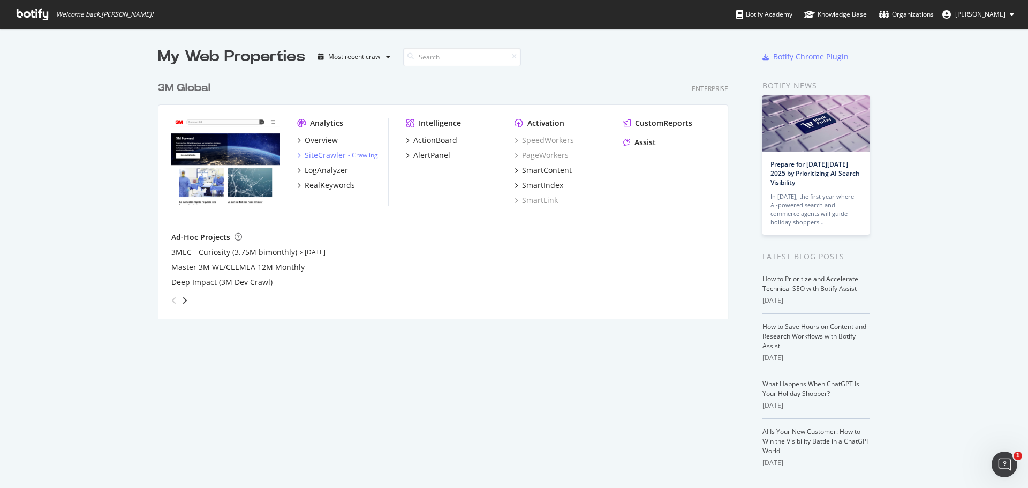
click at [311, 154] on div "SiteCrawler" at bounding box center [325, 155] width 41 height 11
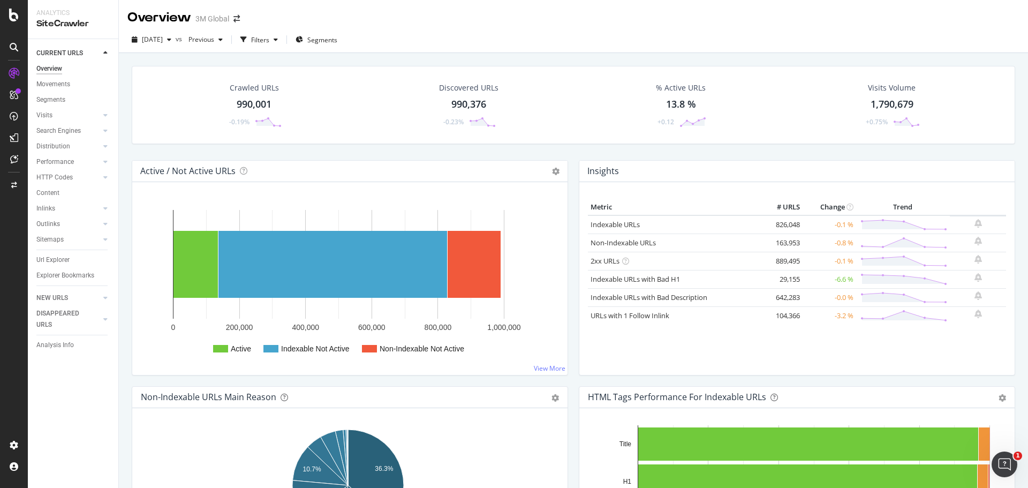
click at [262, 102] on div "990,001" at bounding box center [254, 104] width 35 height 14
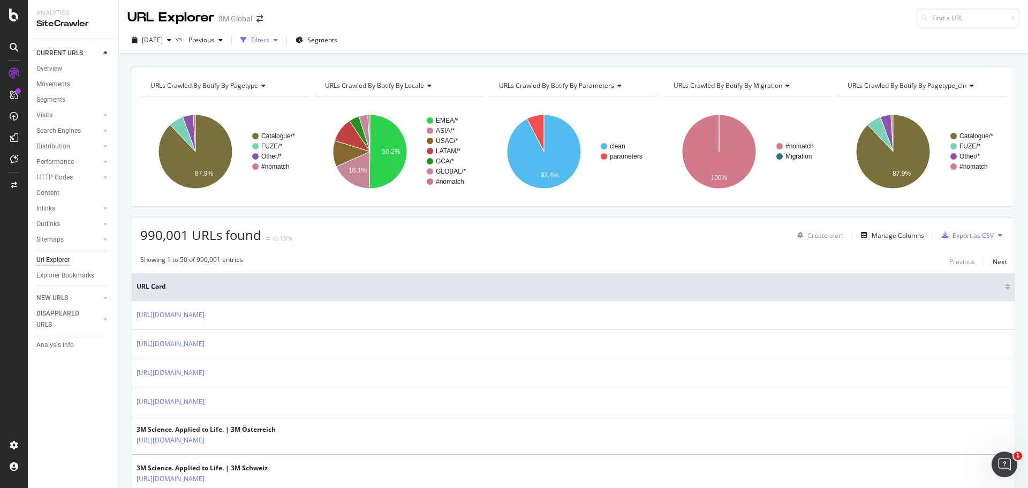
click at [280, 34] on div "Filters" at bounding box center [259, 40] width 46 height 16
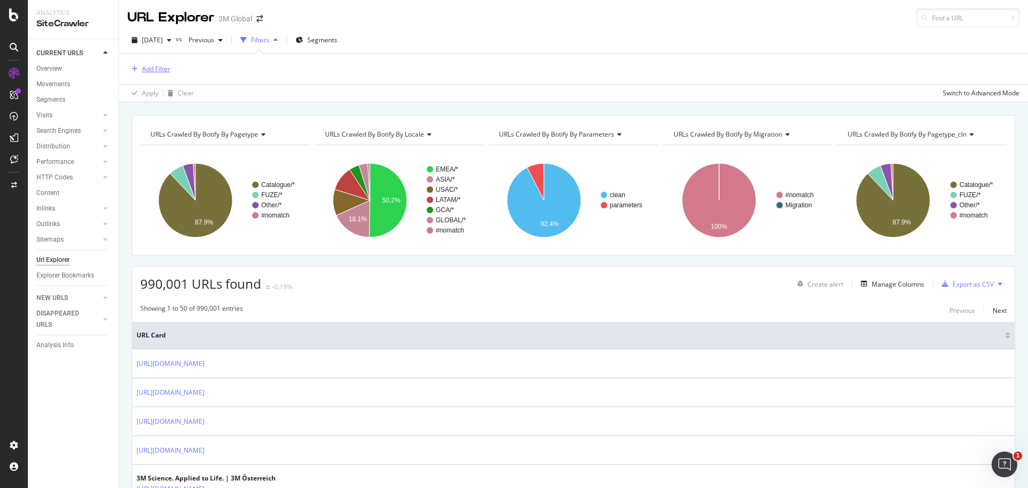
click at [151, 66] on div "Add Filter" at bounding box center [156, 68] width 28 height 9
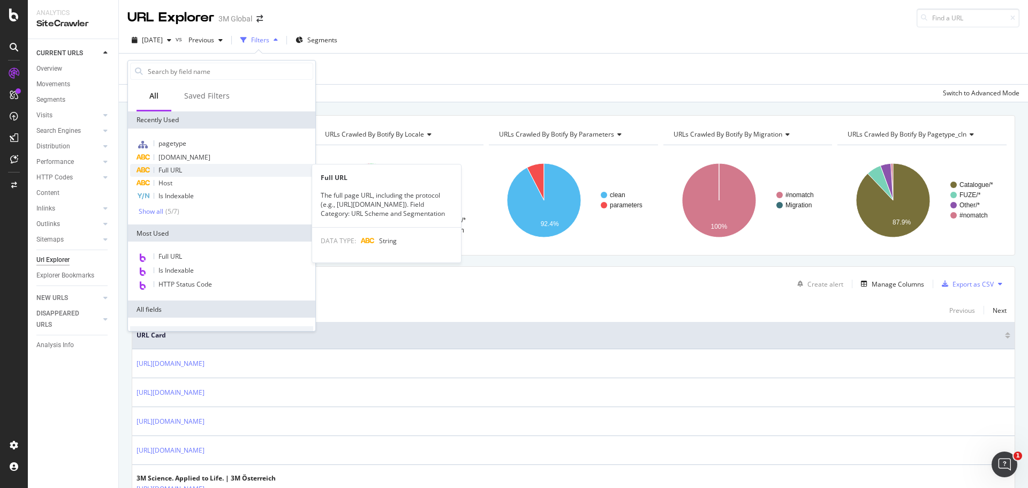
click at [176, 171] on span "Full URL" at bounding box center [170, 169] width 24 height 9
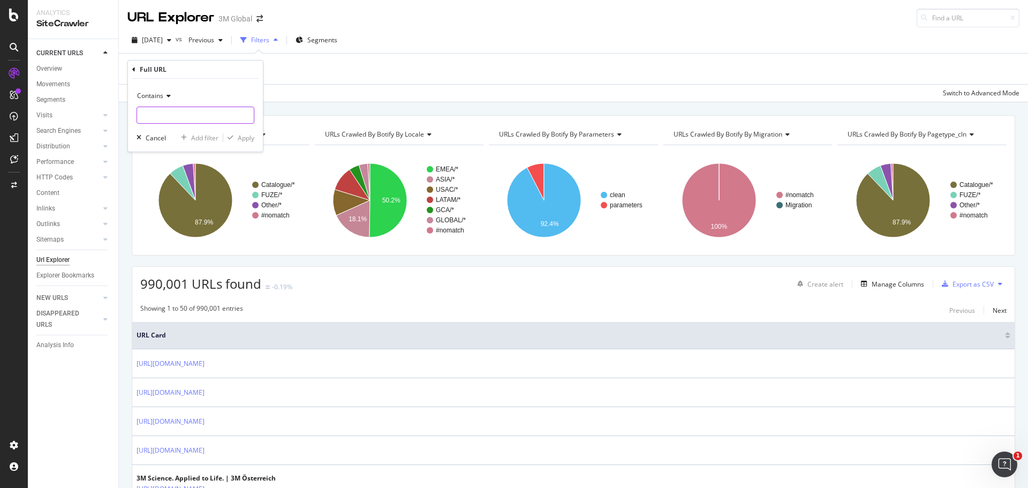
click at [171, 118] on input "text" at bounding box center [195, 114] width 117 height 17
click at [147, 88] on div "Contains" at bounding box center [195, 95] width 118 height 17
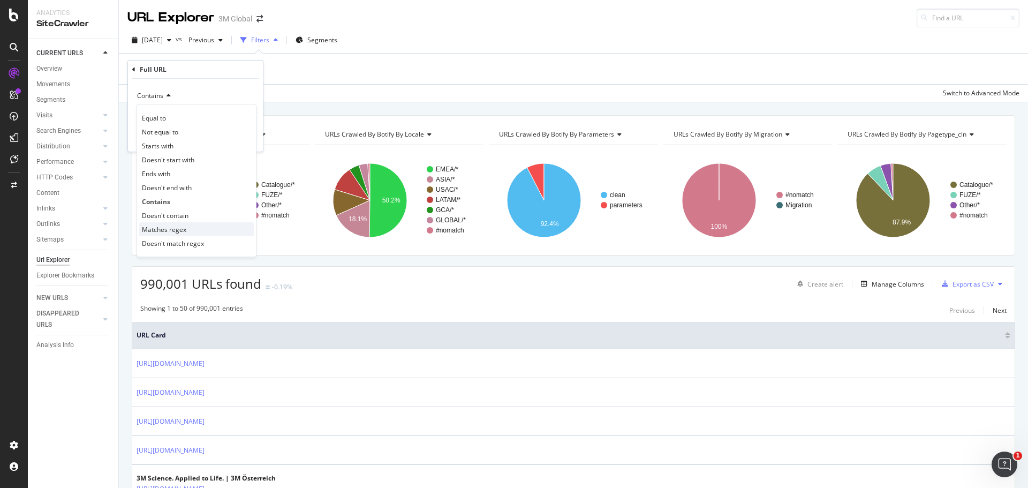
click at [170, 222] on div "Matches regex" at bounding box center [196, 229] width 115 height 14
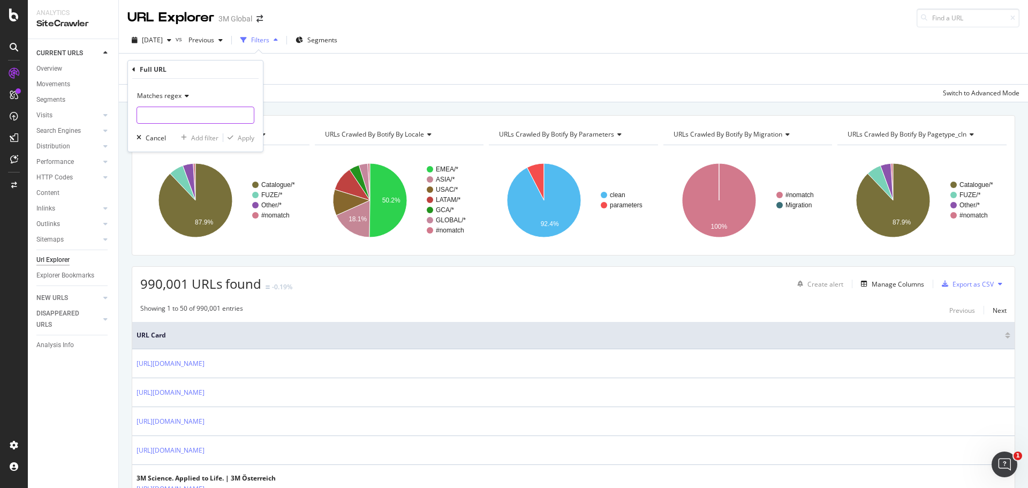
click at [164, 116] on input "text" at bounding box center [195, 114] width 117 height 17
paste input "https://www.3m.com/3M/en_US/car-personalization-us/support/find-an-installer/ h…"
type input "https://www.3m.com/3M/en_US/car-personalization-us/support/find-an-installer/ h…"
click at [236, 141] on div "Apply" at bounding box center [238, 138] width 31 height 10
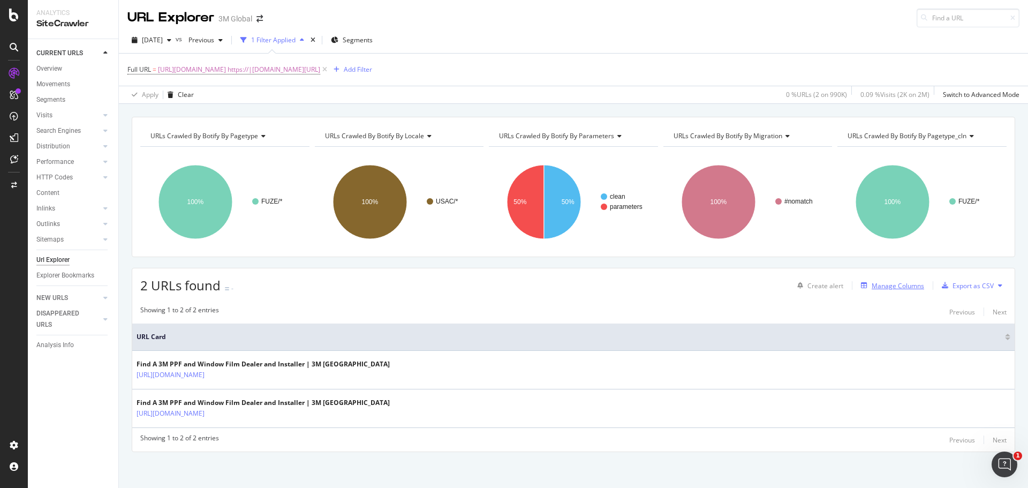
click at [894, 290] on div "Manage Columns" at bounding box center [897, 285] width 52 height 9
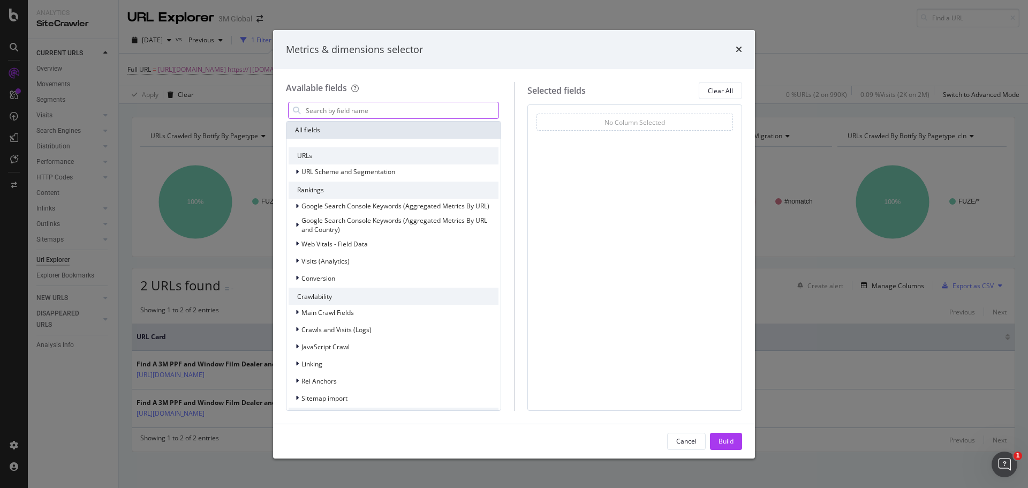
click at [360, 113] on input "modal" at bounding box center [402, 110] width 194 height 16
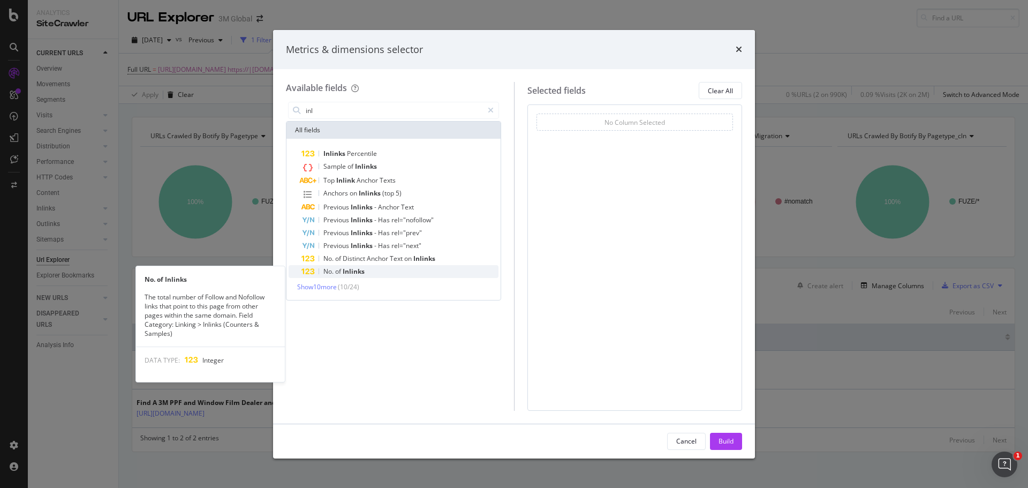
click at [334, 272] on span "No." at bounding box center [329, 271] width 12 height 9
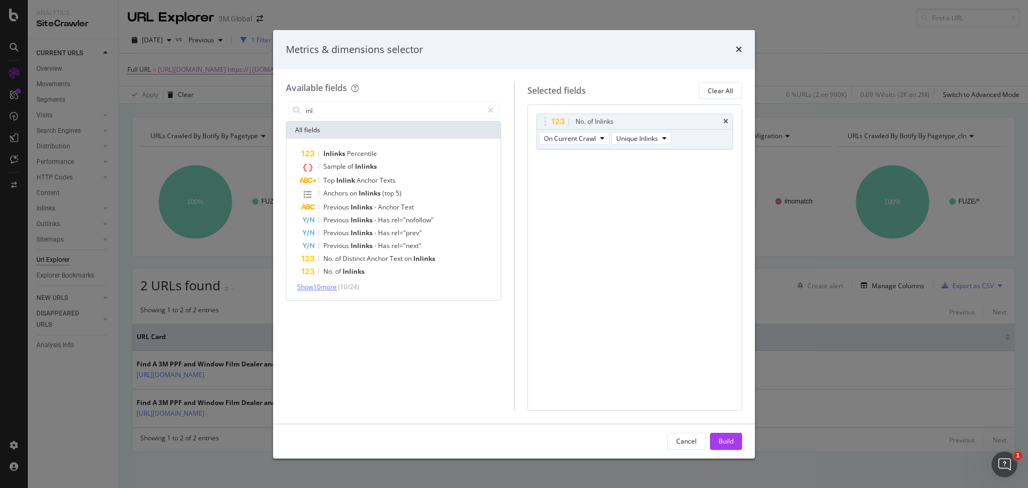
click at [329, 291] on span "Show 10 more" at bounding box center [317, 286] width 40 height 9
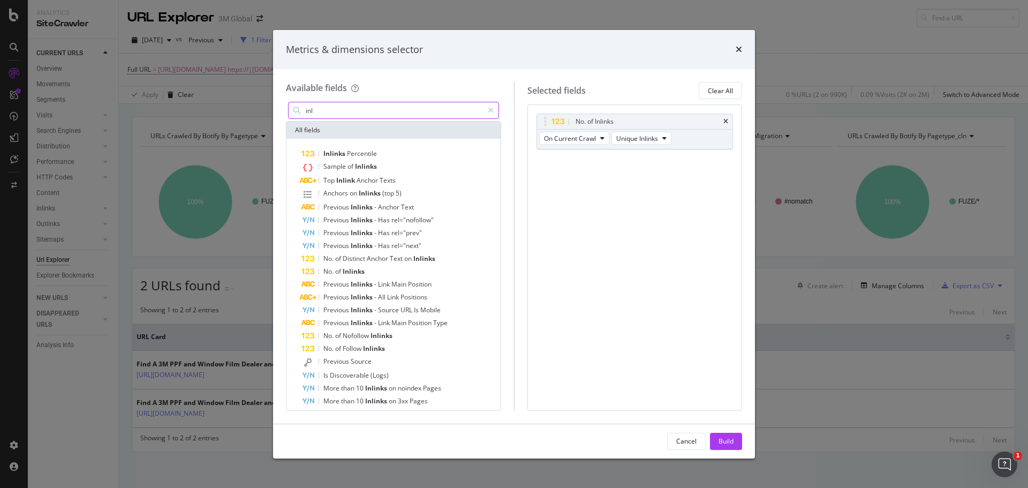
click at [318, 111] on input "inl" at bounding box center [394, 110] width 178 height 16
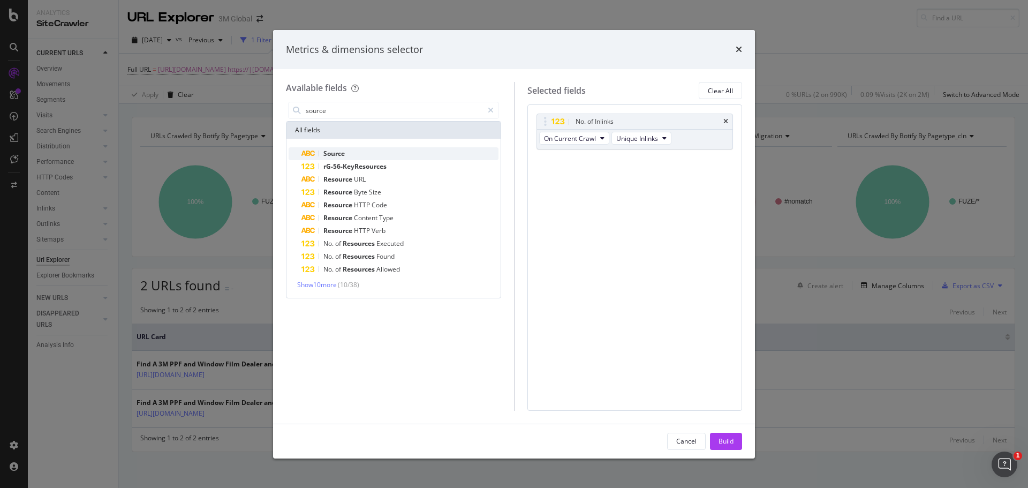
click at [346, 158] on div "Source" at bounding box center [399, 153] width 197 height 13
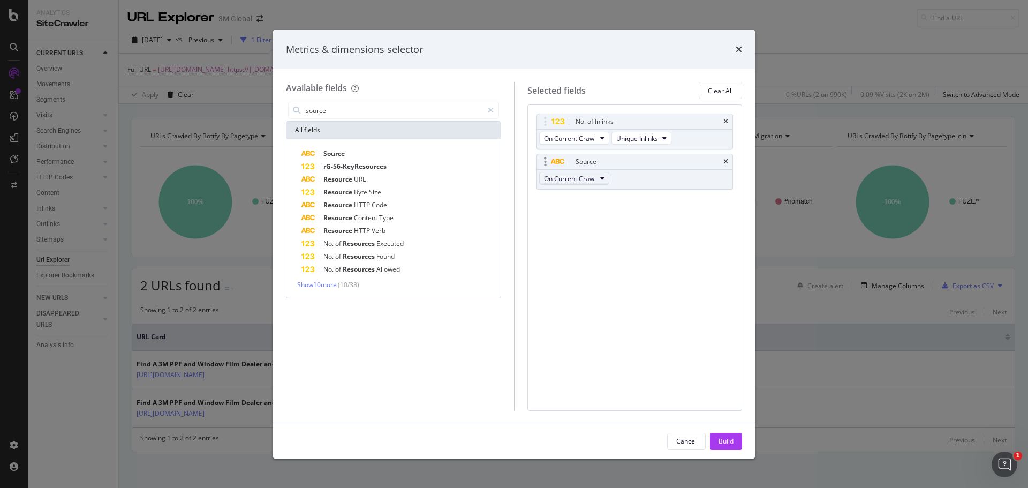
click at [588, 180] on span "On Current Crawl" at bounding box center [570, 178] width 52 height 9
click at [676, 217] on div "No. of Inlinks On Current Crawl Unique Inlinks Source On Current Crawl You can …" at bounding box center [634, 257] width 215 height 306
drag, startPoint x: 722, startPoint y: 162, endPoint x: 702, endPoint y: 163, distance: 20.4
click at [723, 162] on div "Source" at bounding box center [635, 161] width 196 height 15
click at [340, 112] on input "source" at bounding box center [394, 110] width 178 height 16
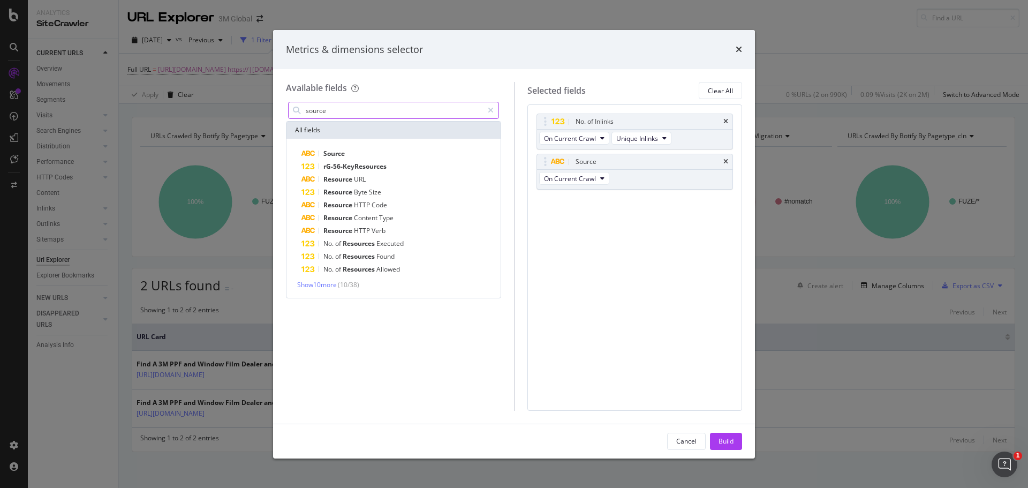
click at [340, 112] on input "source" at bounding box center [394, 110] width 178 height 16
click at [325, 285] on span "Show 10 more" at bounding box center [317, 284] width 40 height 9
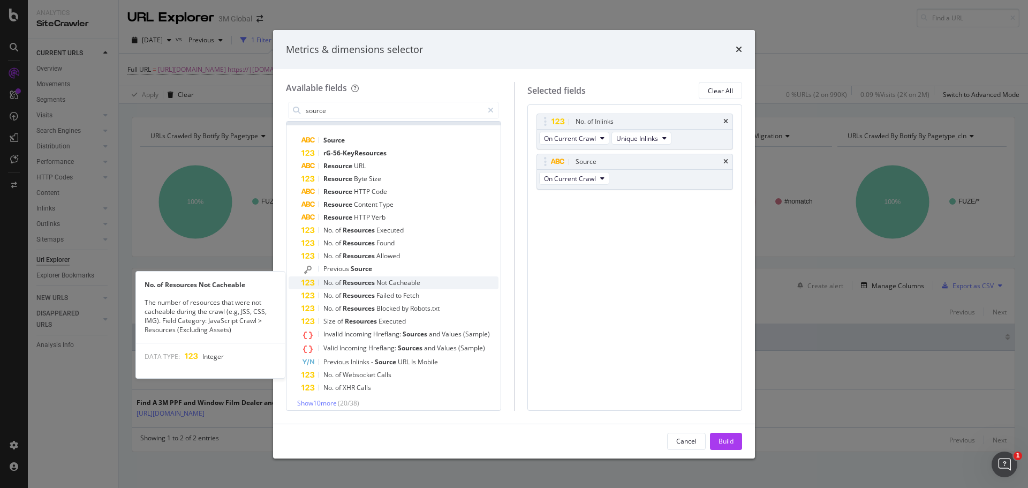
scroll to position [19, 0]
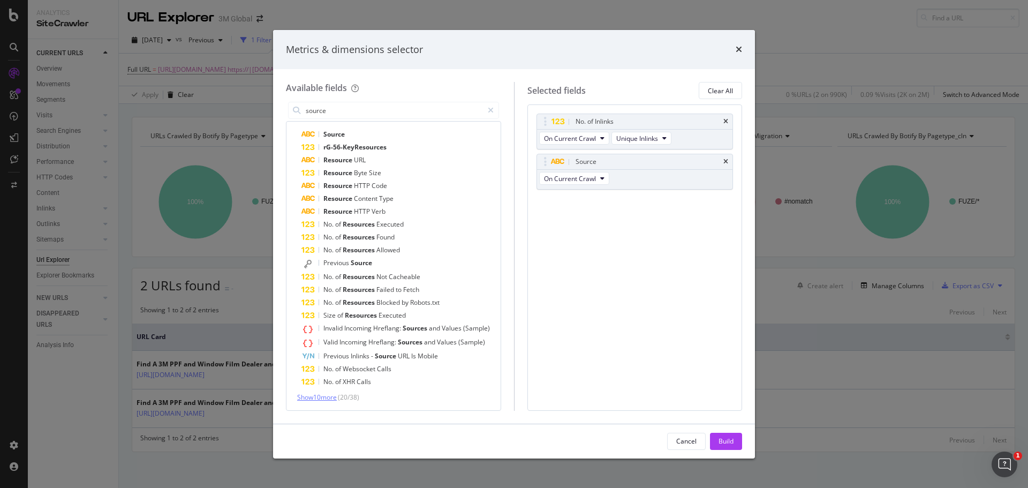
click at [318, 397] on span "Show 10 more" at bounding box center [317, 396] width 40 height 9
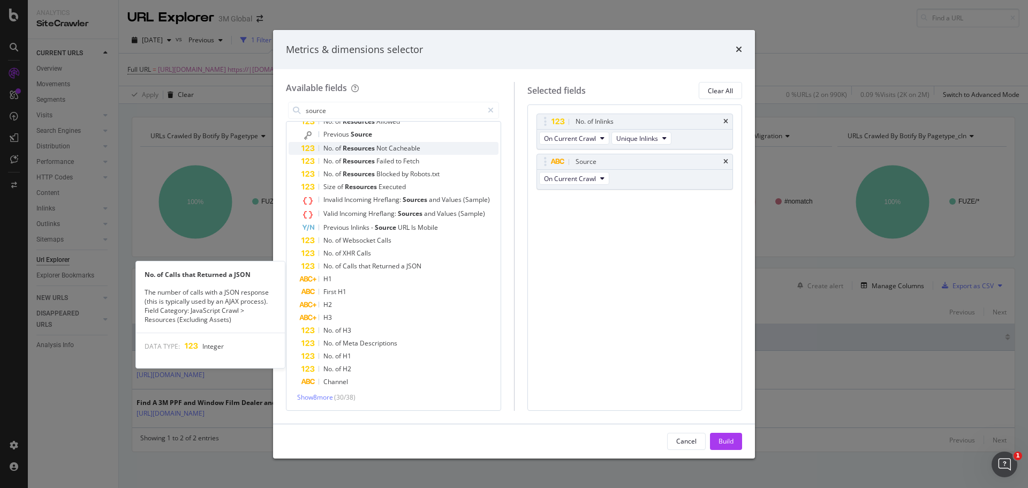
scroll to position [0, 0]
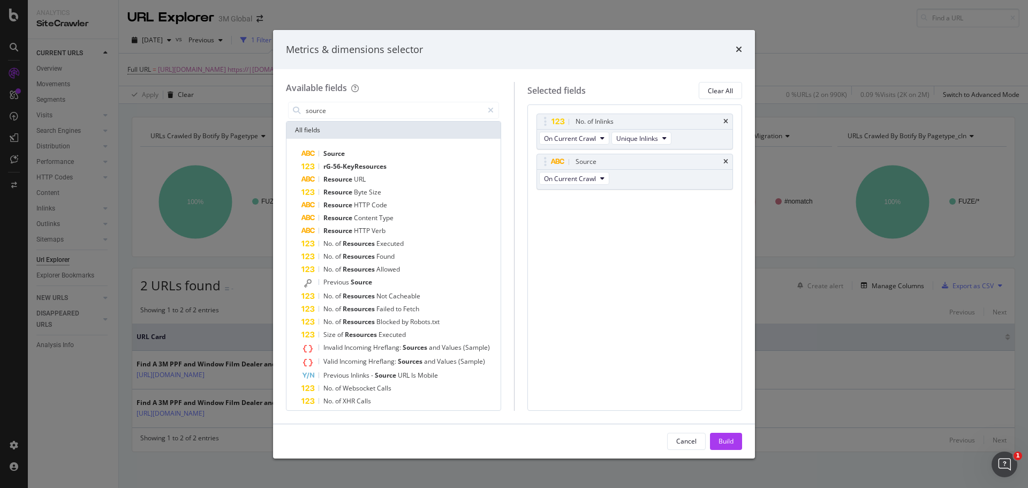
click at [726, 160] on icon "times" at bounding box center [725, 161] width 5 height 6
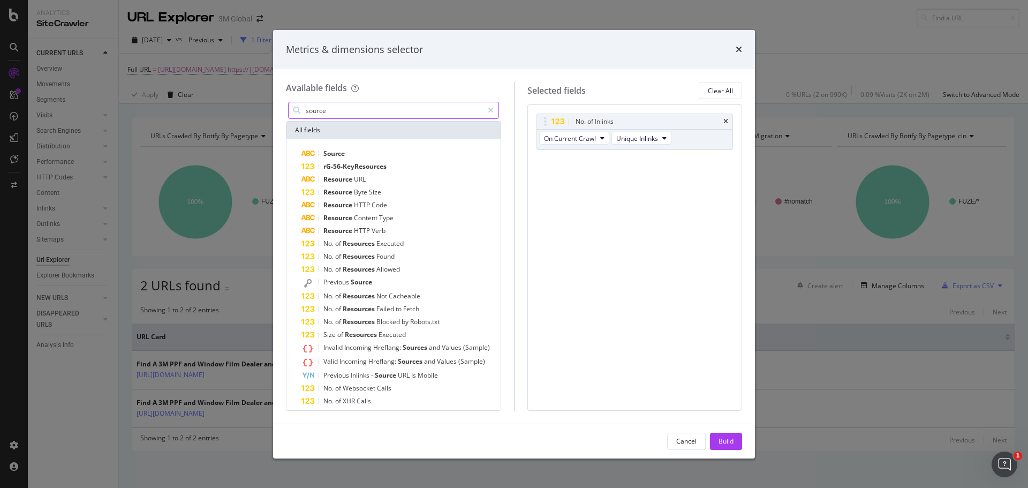
click at [329, 111] on input "source" at bounding box center [394, 110] width 178 height 16
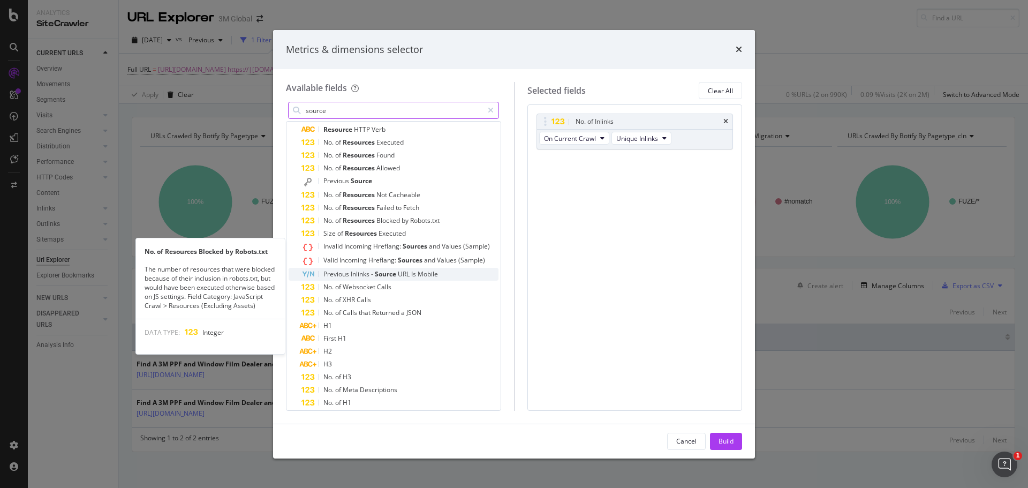
scroll to position [148, 0]
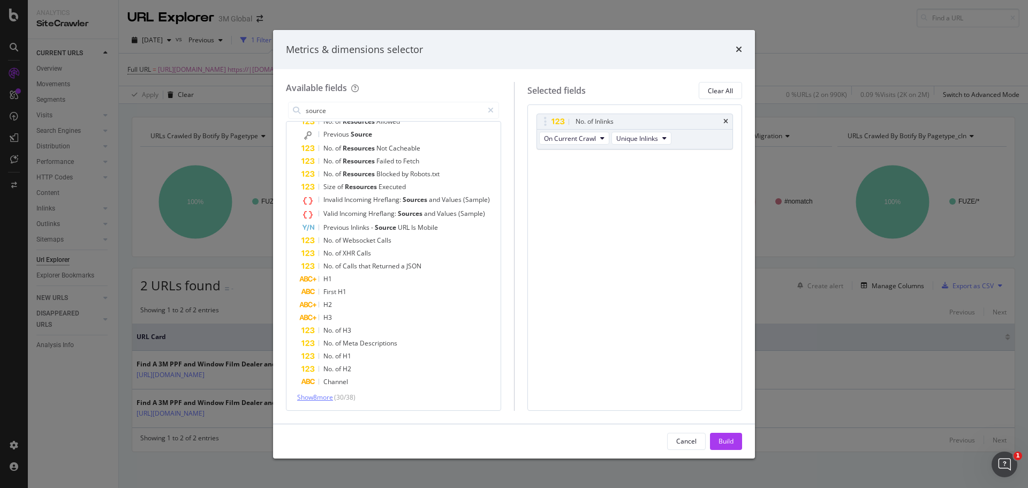
click at [317, 400] on span "Show 8 more" at bounding box center [315, 396] width 36 height 9
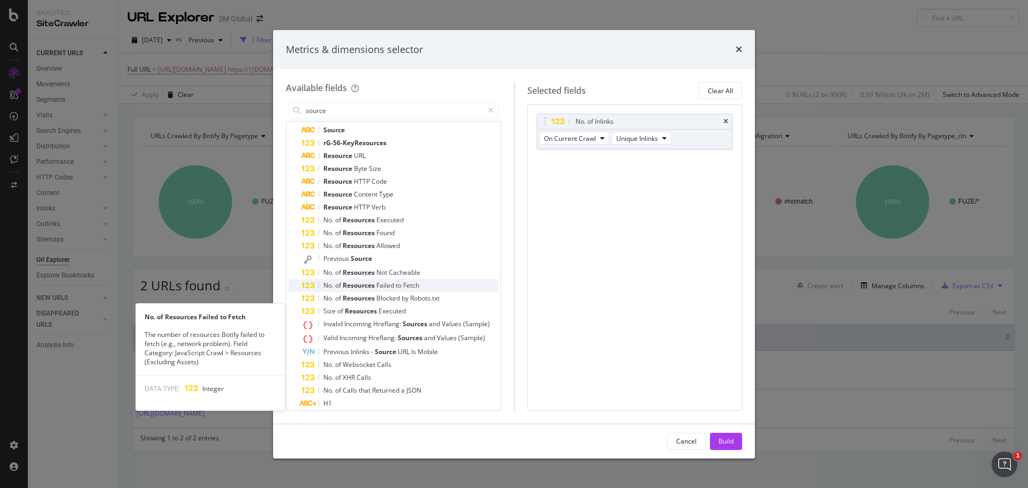
scroll to position [0, 0]
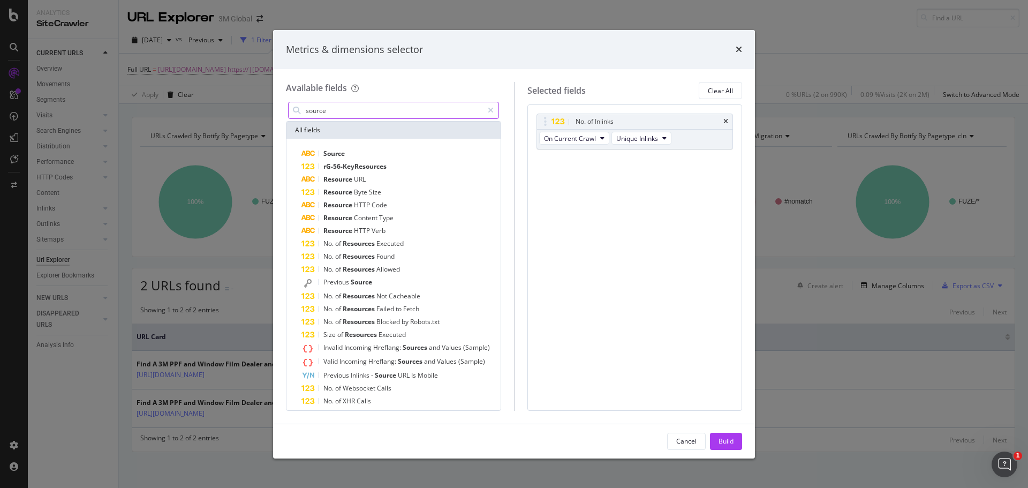
click at [344, 112] on input "source" at bounding box center [394, 110] width 178 height 16
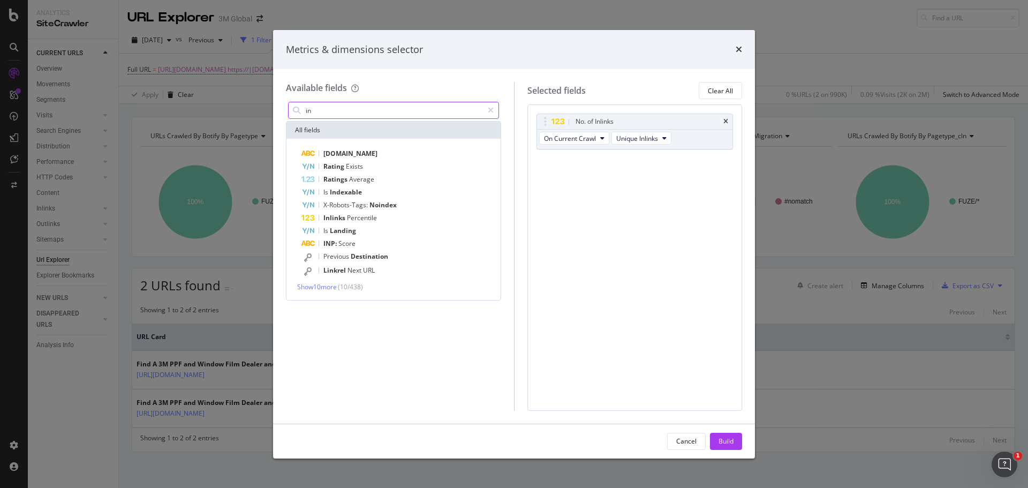
type input "i"
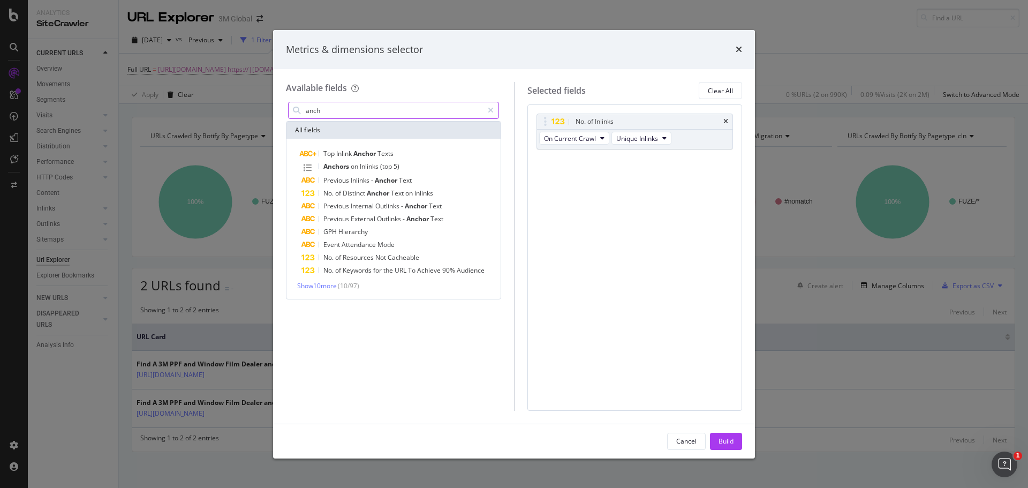
type input "anch"
click at [733, 443] on div "Build" at bounding box center [725, 440] width 15 height 9
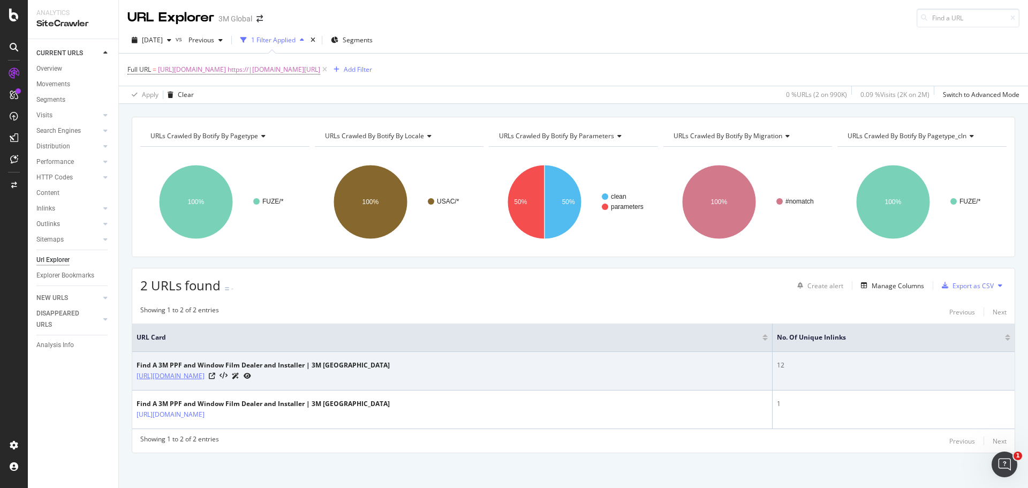
click at [204, 375] on link "https://www.3m.com/3M/en_US/car-personalization-us/support/find-an-installer/pp…" at bounding box center [170, 375] width 68 height 11
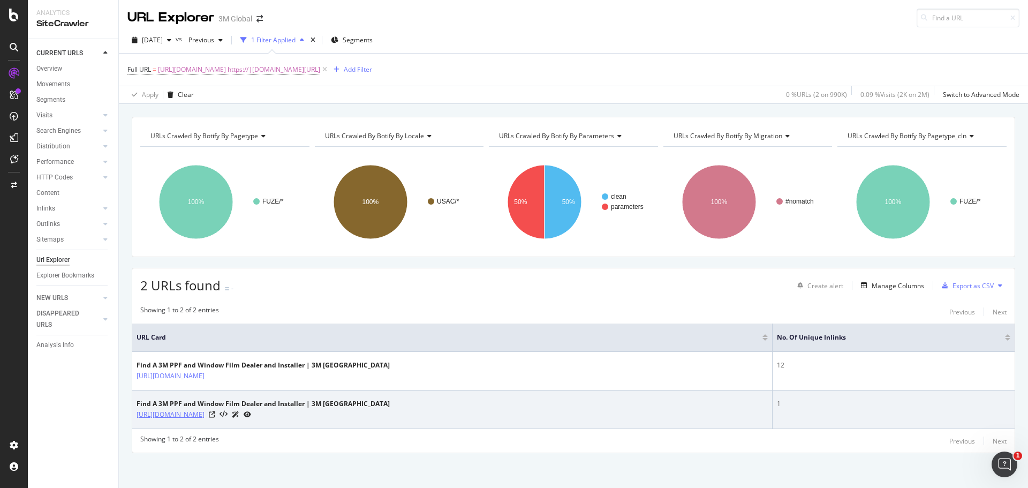
click at [204, 416] on link "[URL][DOMAIN_NAME]" at bounding box center [170, 414] width 68 height 11
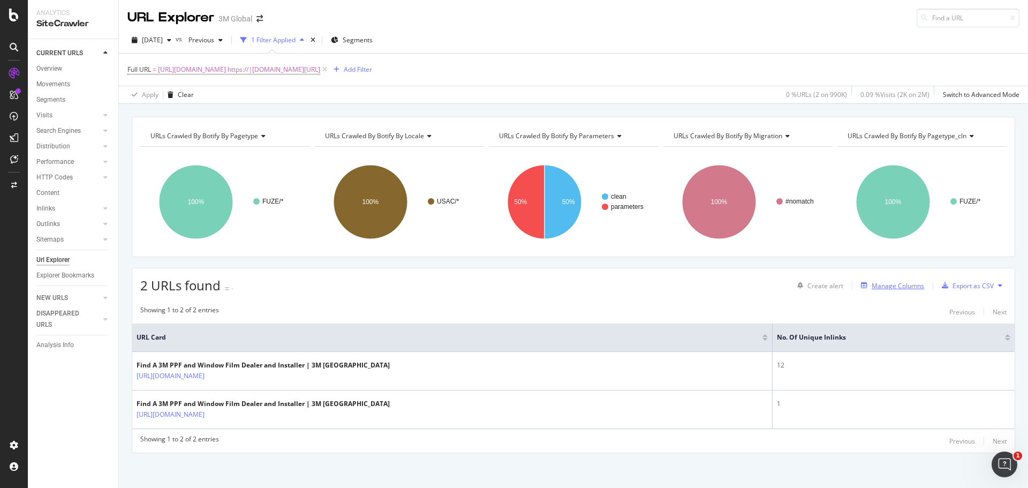
click at [903, 286] on div "Manage Columns" at bounding box center [897, 285] width 52 height 9
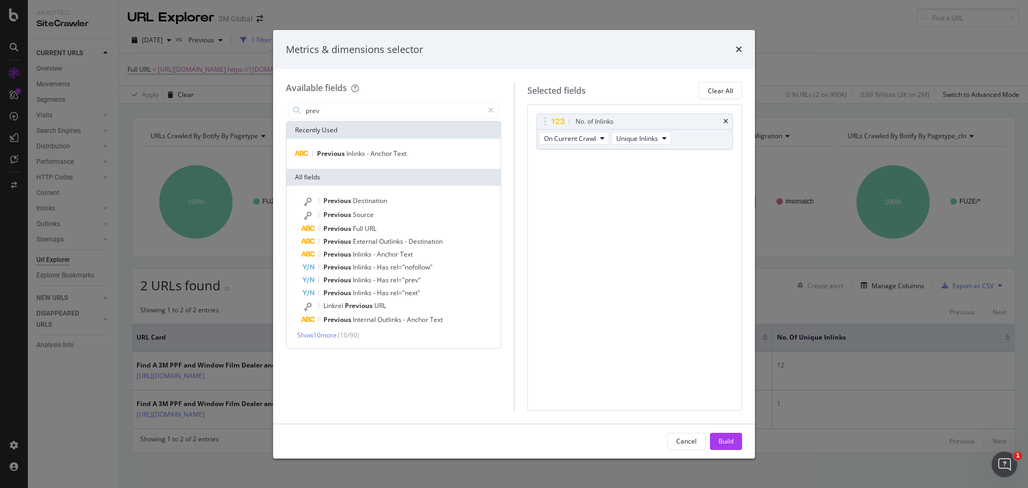
type input "prev"
click at [445, 0] on div "Metrics & dimensions selector Available fields prev Recently Used Previous Inli…" at bounding box center [514, 244] width 1028 height 488
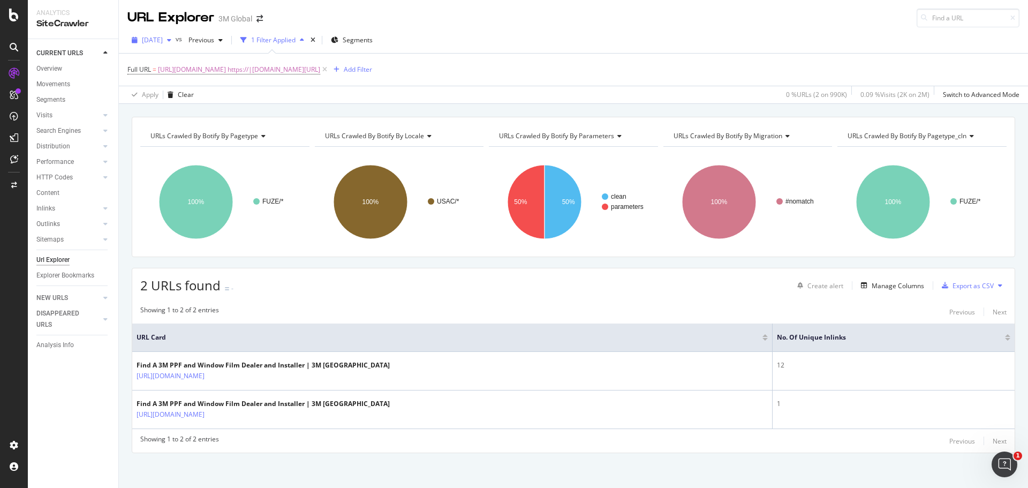
click at [163, 41] on span "[DATE]" at bounding box center [152, 39] width 21 height 9
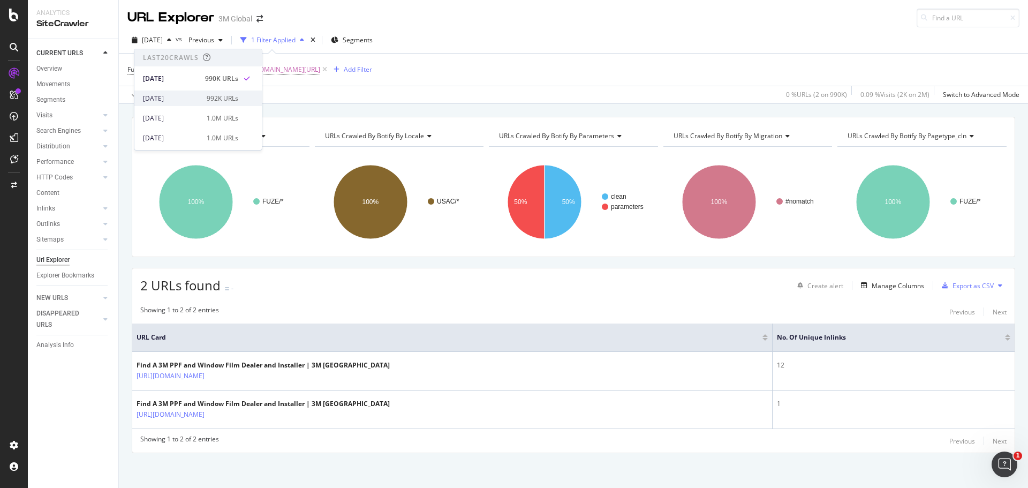
click at [185, 95] on div "[DATE]" at bounding box center [171, 99] width 57 height 10
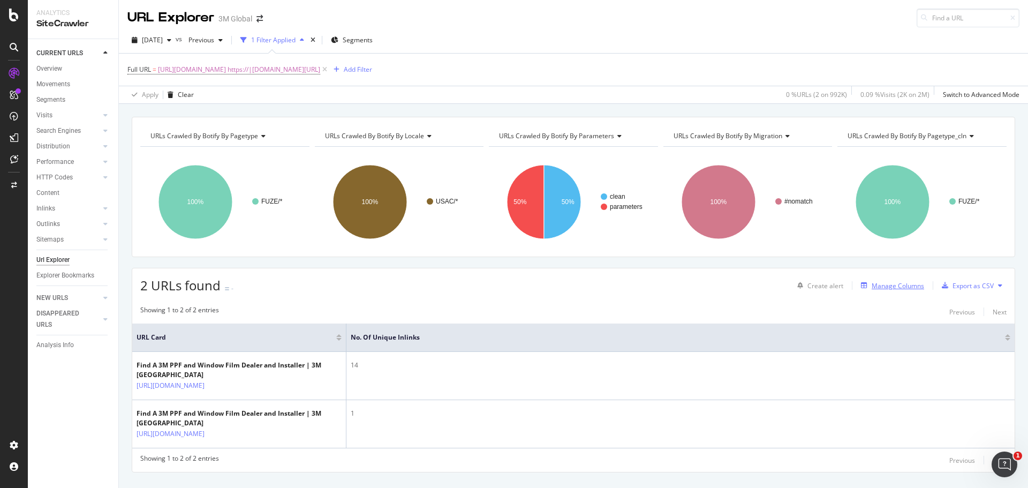
click at [886, 281] on div "Manage Columns" at bounding box center [897, 285] width 52 height 9
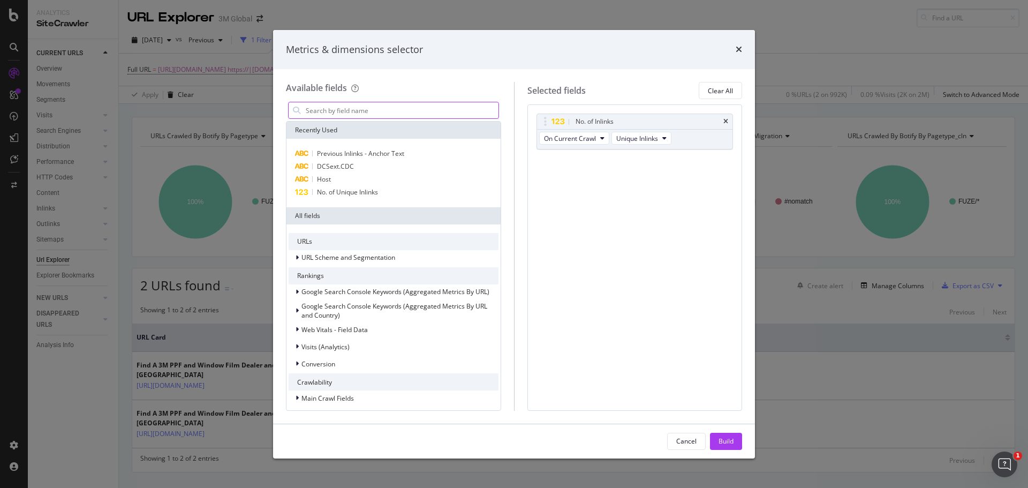
click at [380, 112] on input "modal" at bounding box center [402, 110] width 194 height 16
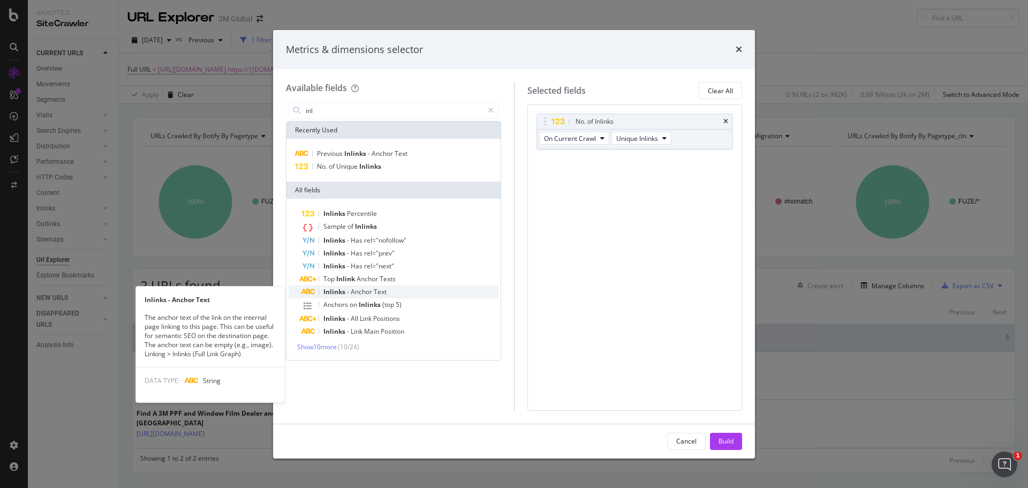
click at [349, 294] on span "-" at bounding box center [349, 291] width 4 height 9
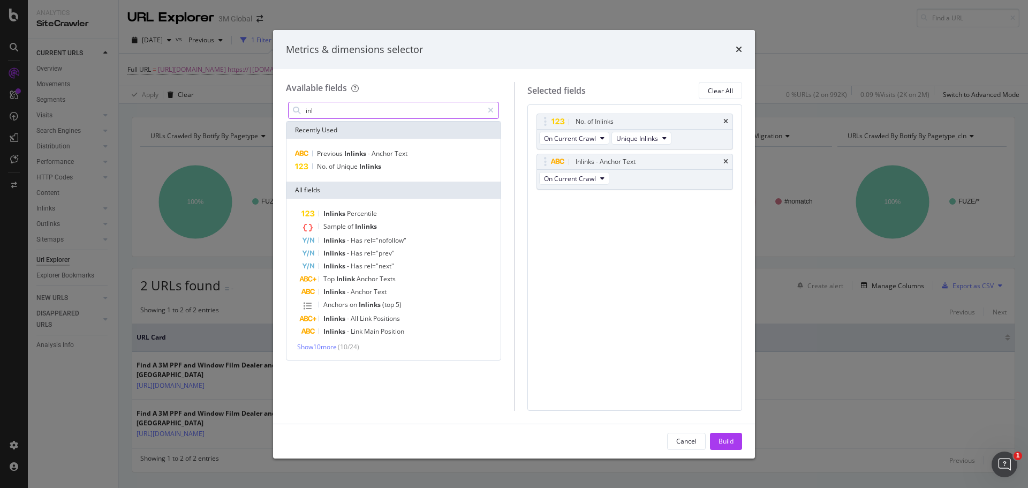
click at [326, 106] on input "inl" at bounding box center [394, 110] width 178 height 16
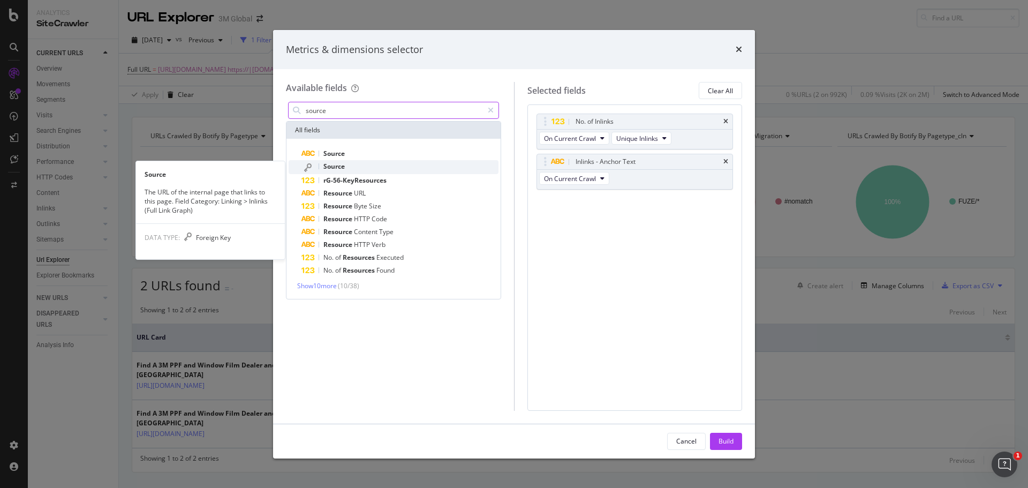
type input "source"
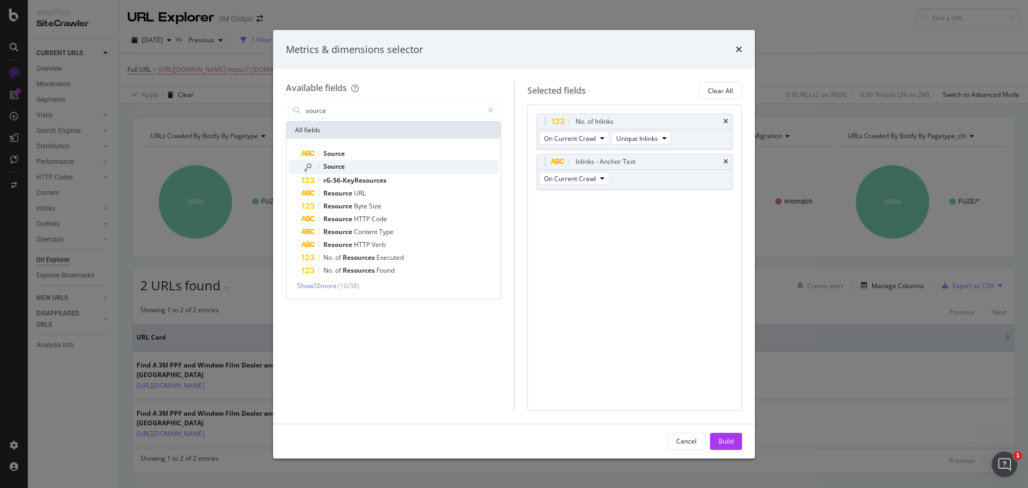
click at [333, 165] on span "Source" at bounding box center [333, 166] width 21 height 9
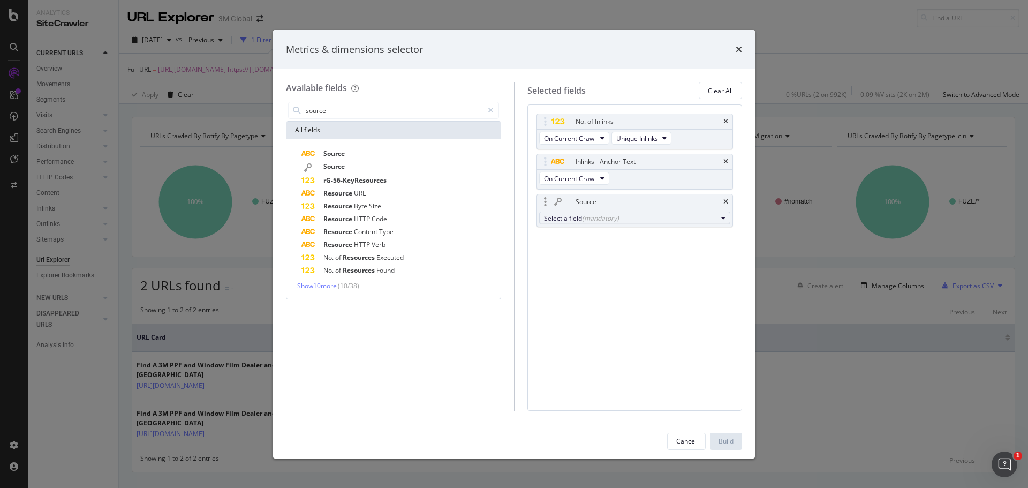
click at [661, 219] on div "Select a field (mandatory)" at bounding box center [630, 218] width 173 height 9
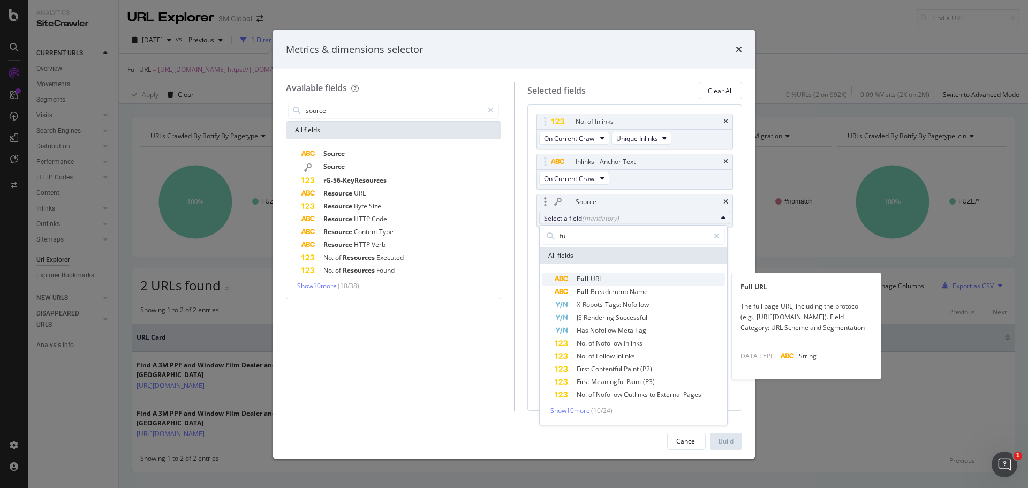
type input "full"
click at [620, 273] on span "Full URL" at bounding box center [639, 278] width 170 height 13
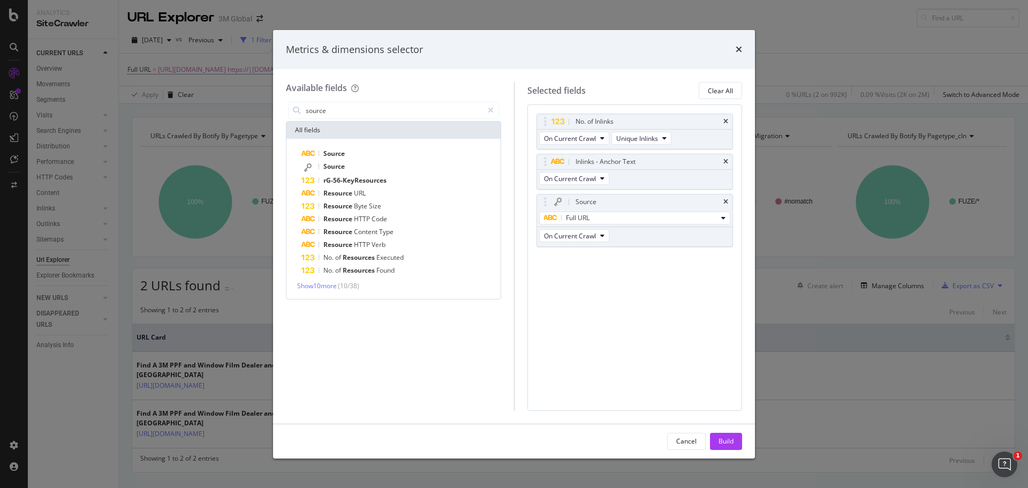
click at [718, 439] on button "Build" at bounding box center [726, 440] width 32 height 17
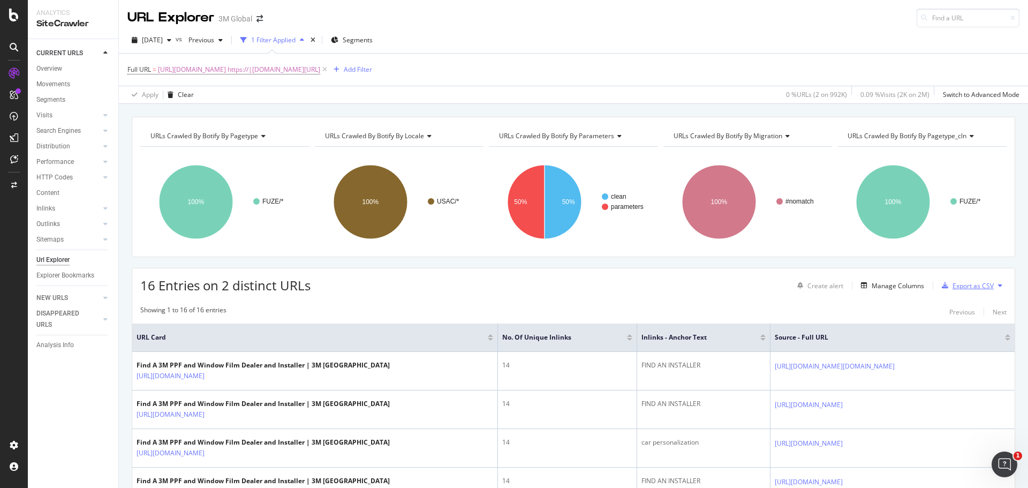
click at [962, 287] on div "Export as CSV" at bounding box center [972, 285] width 41 height 9
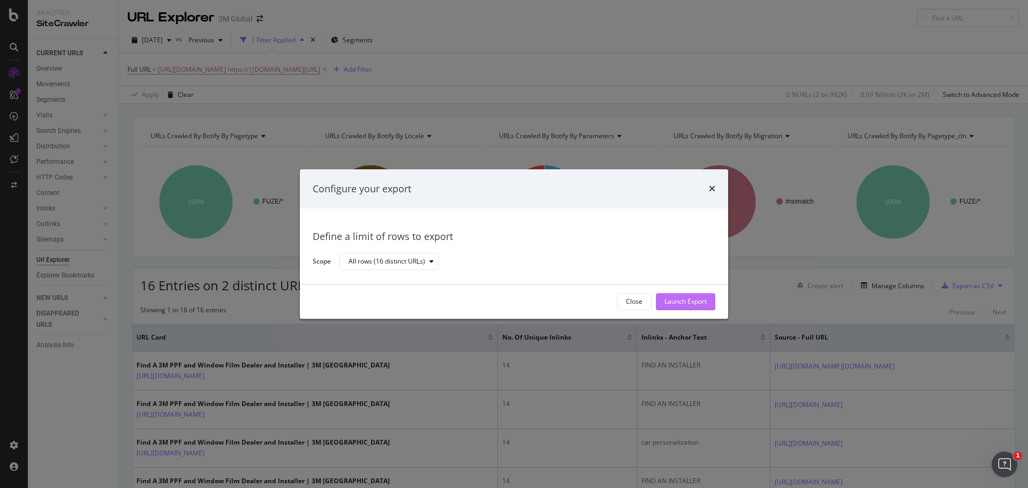
click at [689, 301] on div "Launch Export" at bounding box center [685, 301] width 42 height 9
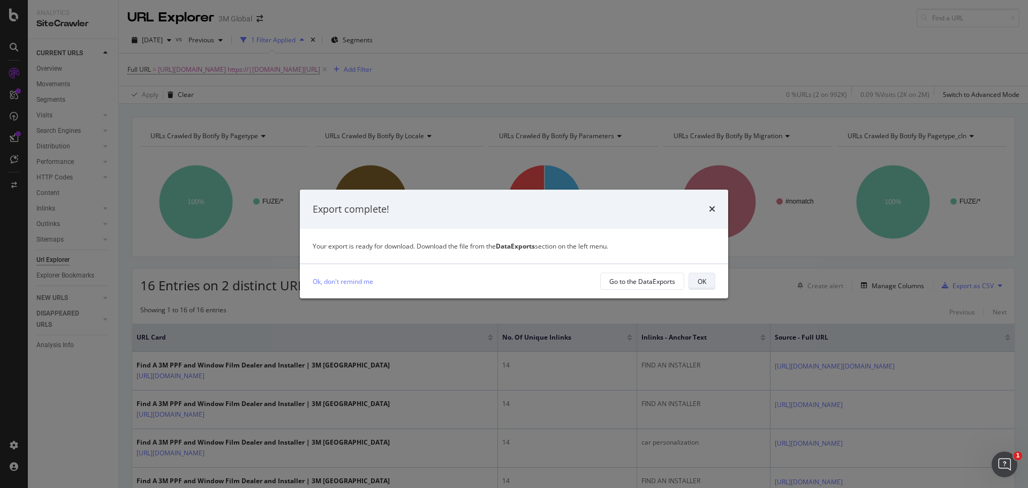
click at [697, 281] on div "OK" at bounding box center [701, 281] width 9 height 9
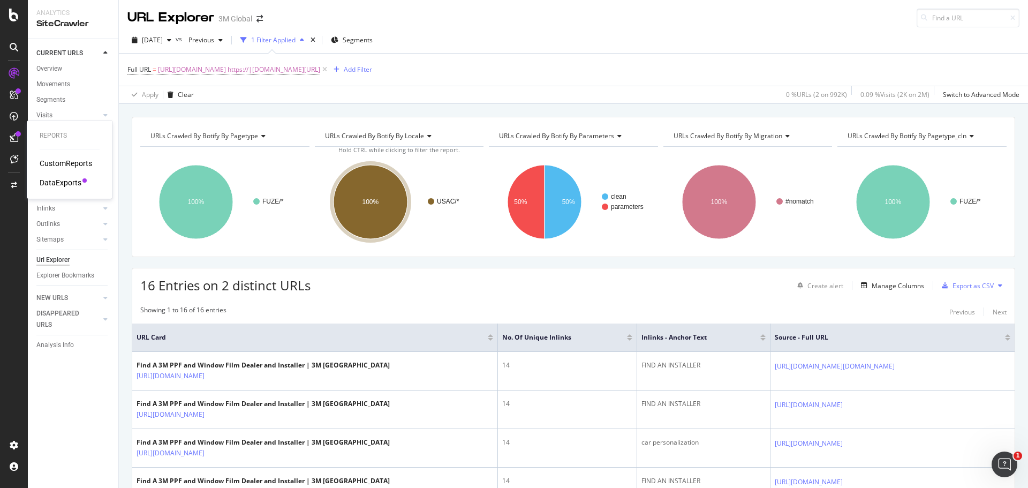
click at [75, 188] on div "DataExports" at bounding box center [61, 182] width 42 height 11
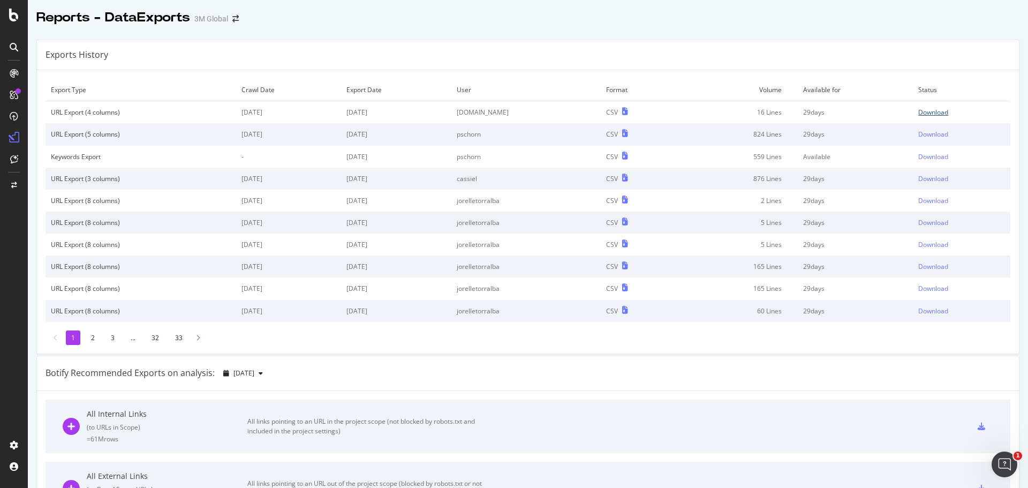
click at [918, 113] on div "Download" at bounding box center [933, 112] width 30 height 9
click at [918, 134] on div "Download" at bounding box center [933, 134] width 30 height 9
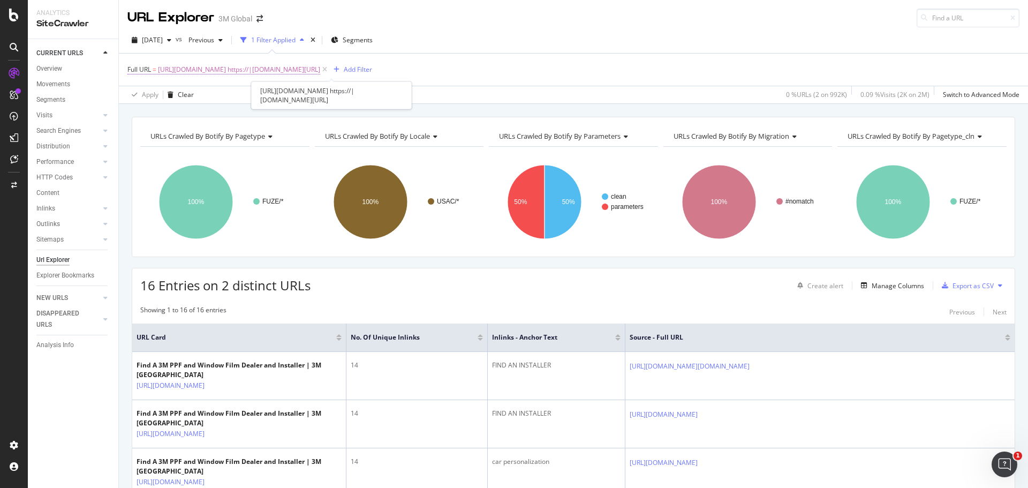
click at [320, 73] on span "https://www.3m.com/3M/en_US/car-personalization-us/support/find-an-installer/ h…" at bounding box center [239, 69] width 162 height 15
click at [213, 119] on input "https://www.3m.com/3M/en_US/car-personalization-us/support/find-an-installer/ h…" at bounding box center [187, 113] width 101 height 17
drag, startPoint x: 203, startPoint y: 116, endPoint x: 346, endPoint y: 125, distance: 142.6
click at [346, 125] on body "Analytics SiteCrawler CURRENT URLS Overview Movements Segments Visits Analysis …" at bounding box center [514, 244] width 1028 height 488
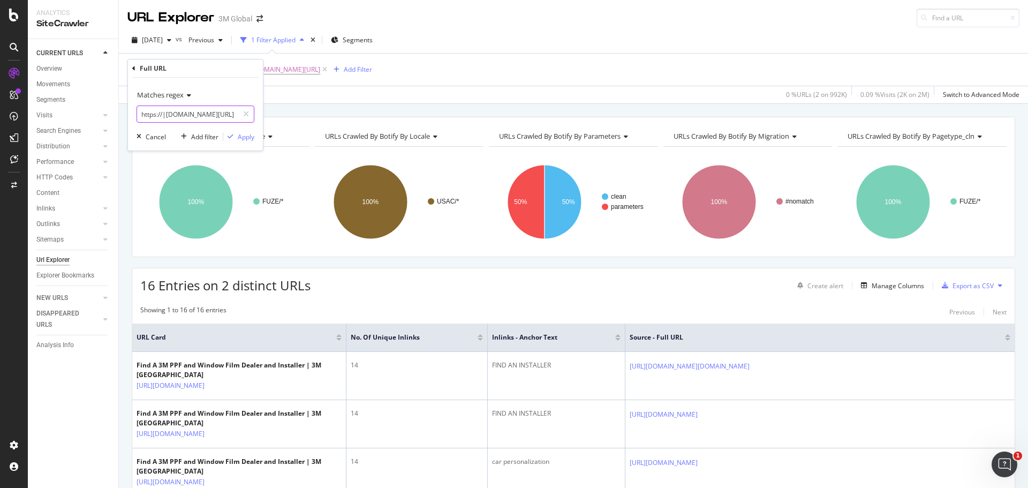
click at [223, 116] on input "https://www.3m.com/3M/en_US/car-personalization-us/support/find-an-installer/ h…" at bounding box center [187, 113] width 101 height 17
drag, startPoint x: 225, startPoint y: 112, endPoint x: 197, endPoint y: 112, distance: 27.8
click at [196, 112] on input "https://www.3m.com/3M/en_US/car-personalization-us/support/find-an-installer/ h…" at bounding box center [187, 113] width 101 height 17
click at [212, 115] on input "https://www.3m.com/3M/en_US/car-personalization-us/support/find-an-installer/ h…" at bounding box center [187, 113] width 101 height 17
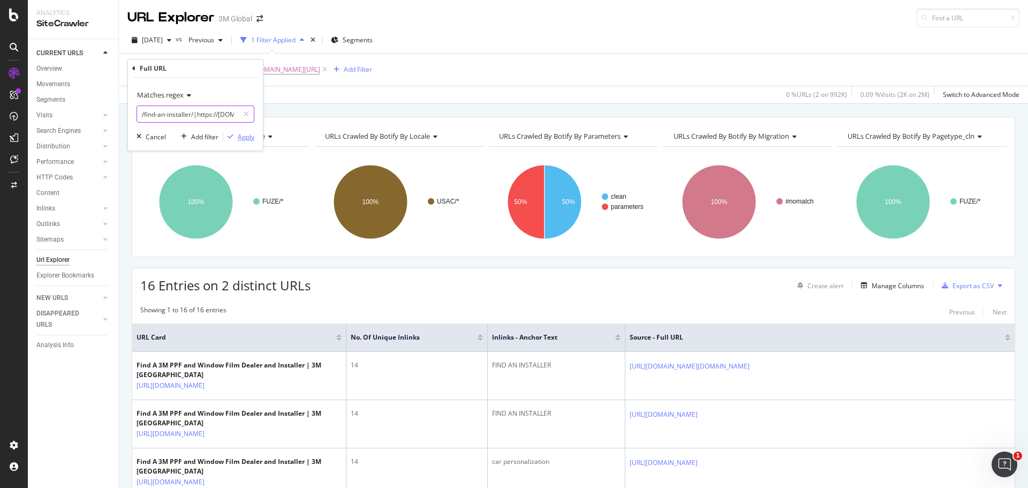
type input "https://www.3m.com/3M/en_US/car-personalization-us/support/find-an-installer/|h…"
click at [244, 137] on div "Apply" at bounding box center [246, 136] width 17 height 9
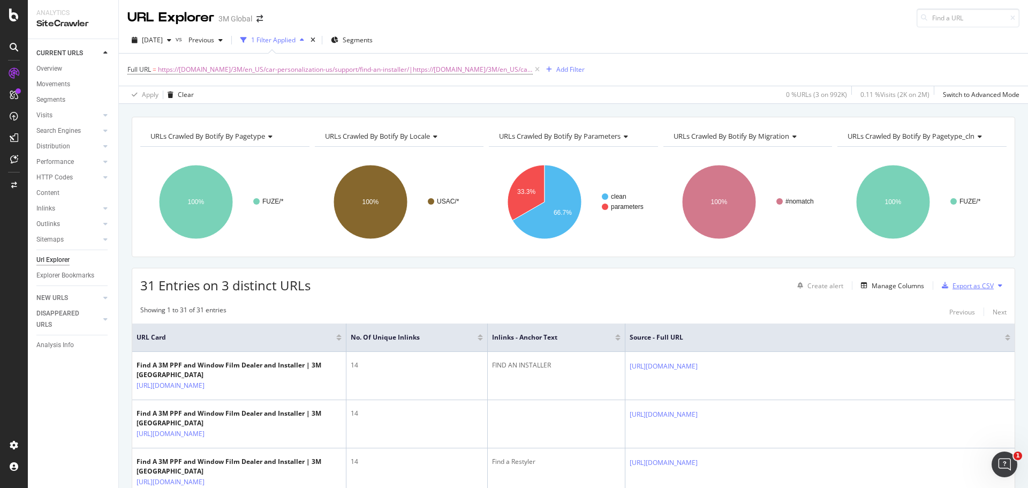
click at [973, 281] on div "Export as CSV" at bounding box center [972, 285] width 41 height 9
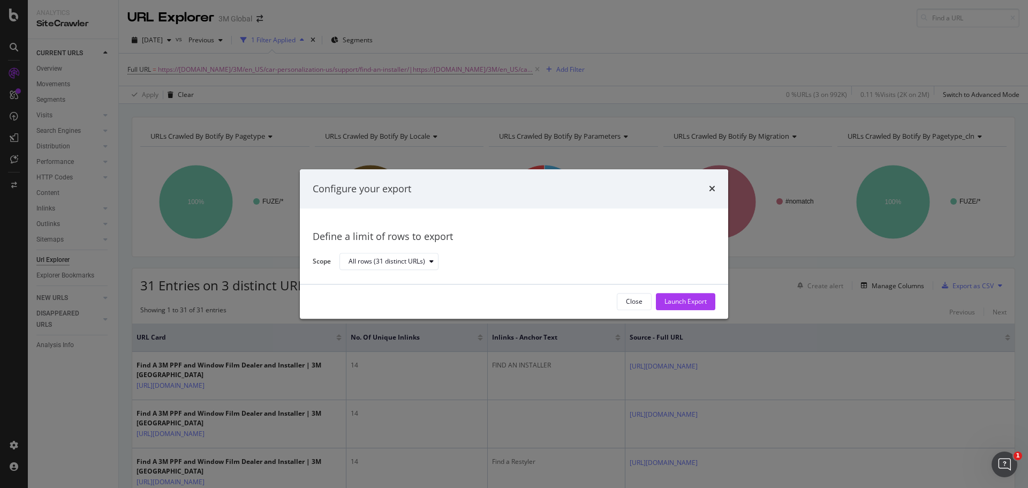
click at [675, 298] on div "Launch Export" at bounding box center [685, 301] width 42 height 9
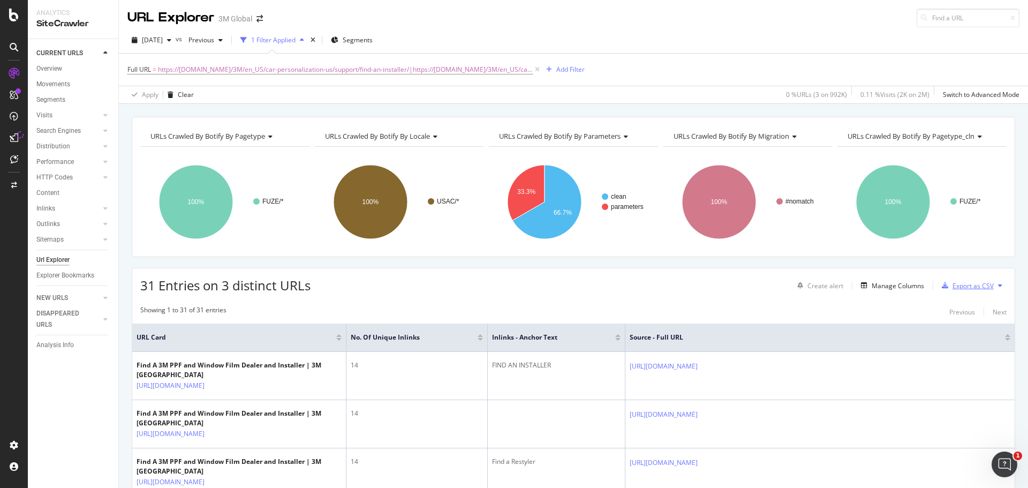
click at [974, 283] on div "Export as CSV" at bounding box center [972, 285] width 41 height 9
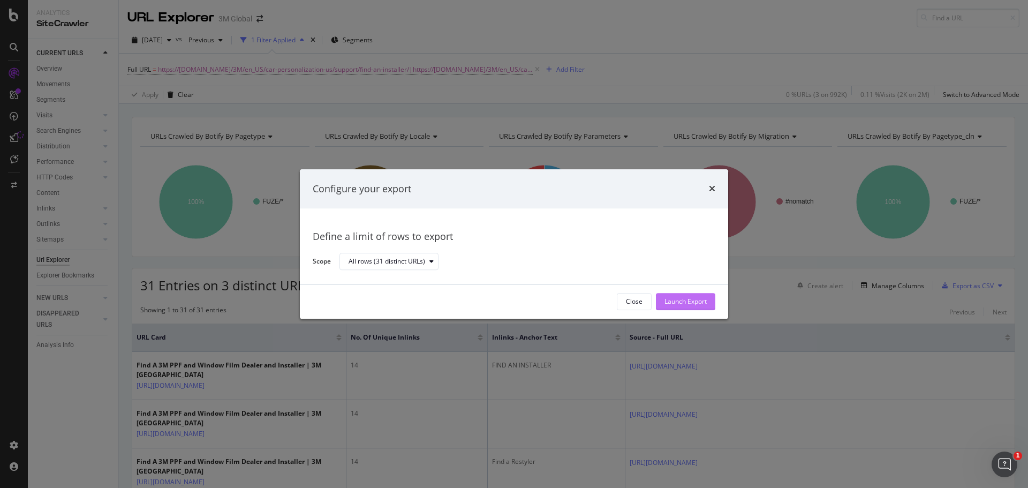
click at [677, 294] on div "Launch Export" at bounding box center [685, 301] width 42 height 16
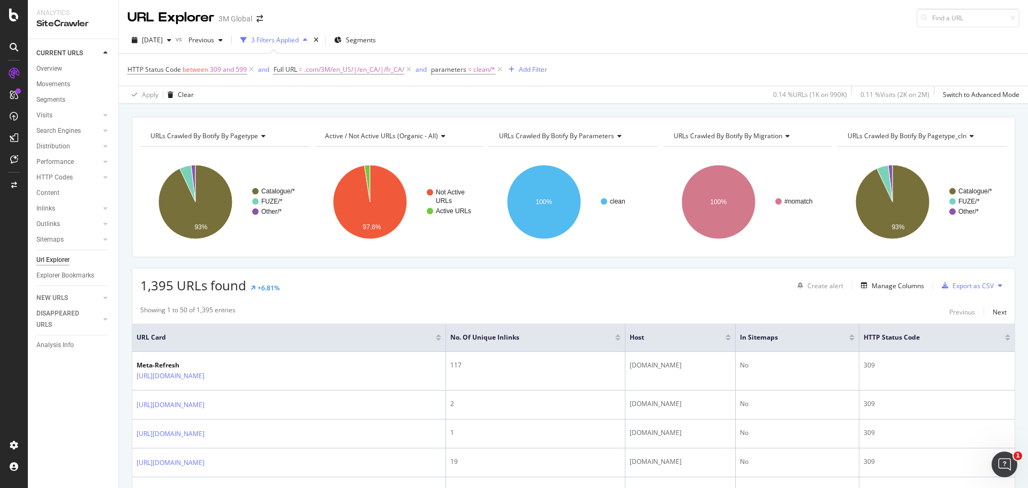
drag, startPoint x: 598, startPoint y: 406, endPoint x: 1027, endPoint y: 400, distance: 429.2
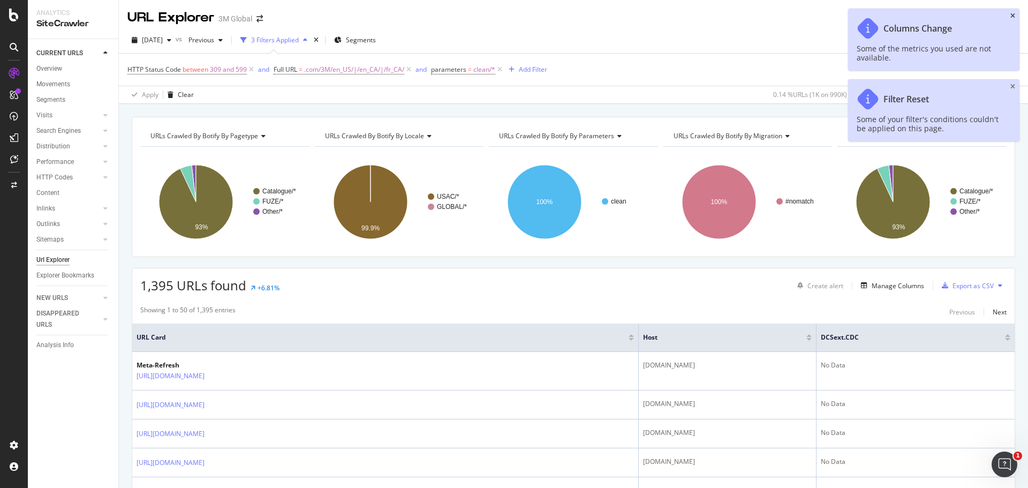
click at [1010, 14] on icon "close toast" at bounding box center [1012, 16] width 5 height 6
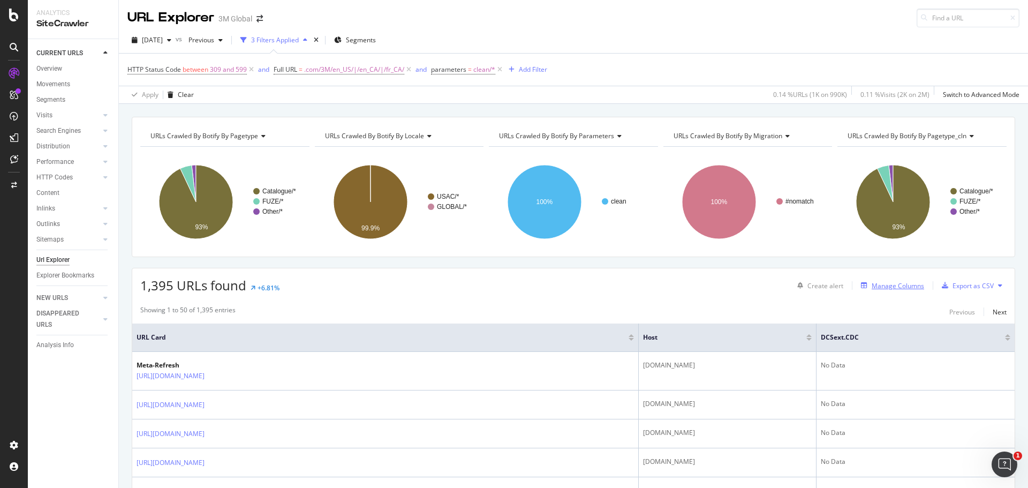
click at [895, 282] on div "Manage Columns" at bounding box center [897, 285] width 52 height 9
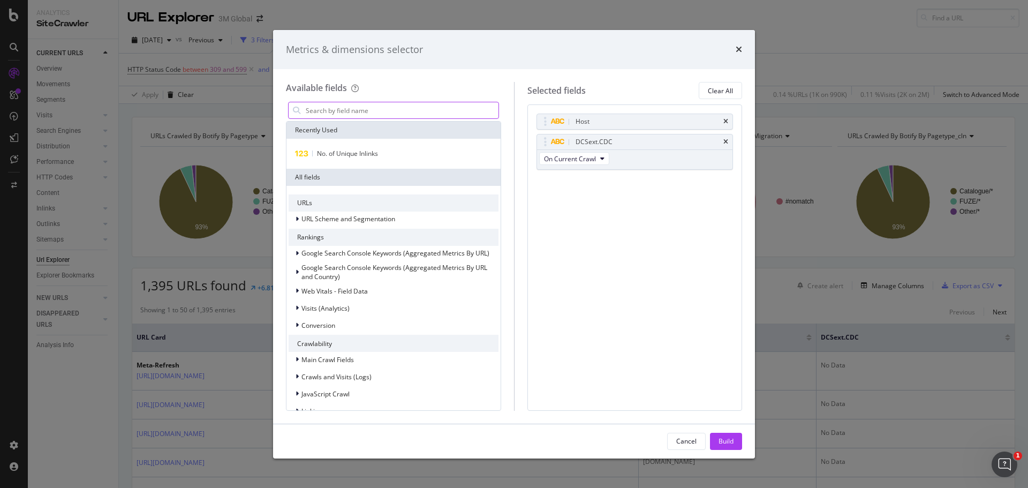
click at [353, 111] on input "modal" at bounding box center [402, 110] width 194 height 16
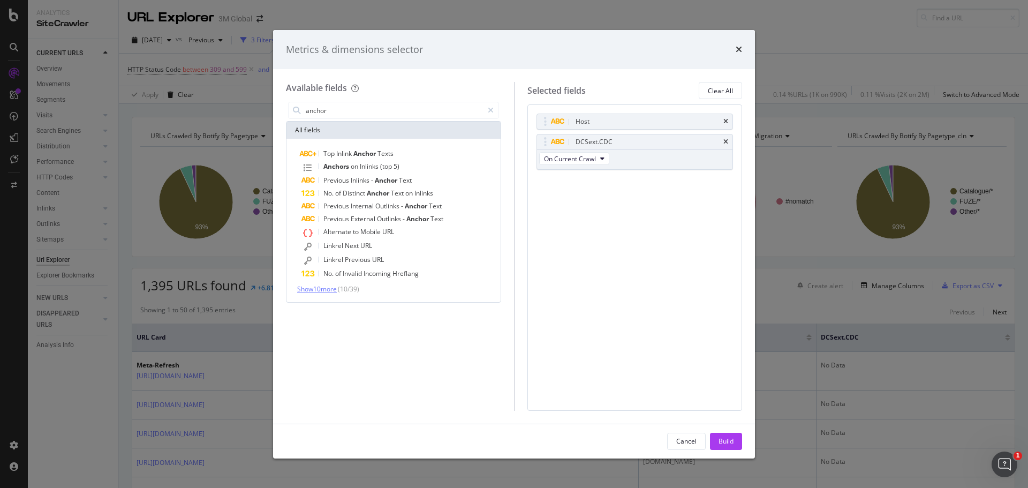
type input "anchor"
click at [334, 288] on span "Show 10 more" at bounding box center [317, 288] width 40 height 9
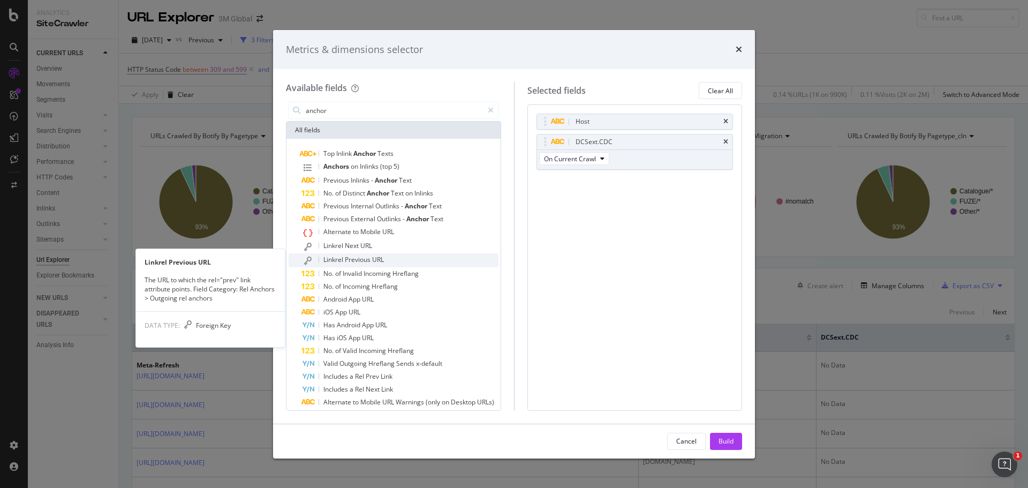
scroll to position [20, 0]
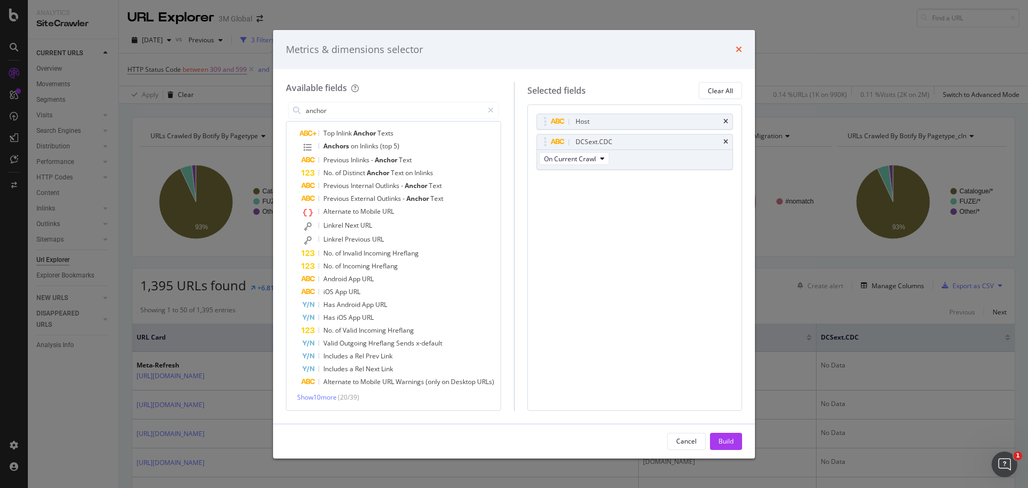
click at [739, 48] on icon "times" at bounding box center [738, 49] width 6 height 9
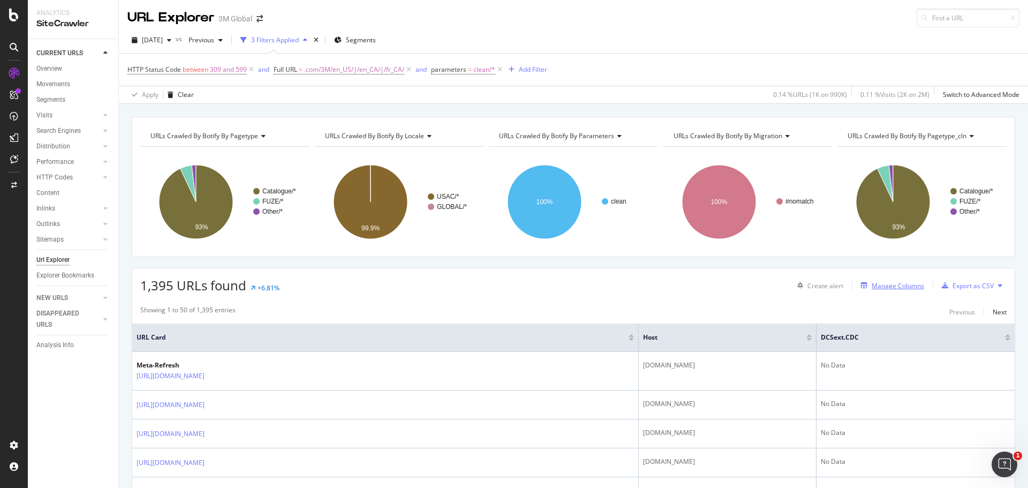
click at [895, 288] on div "Manage Columns" at bounding box center [897, 285] width 52 height 9
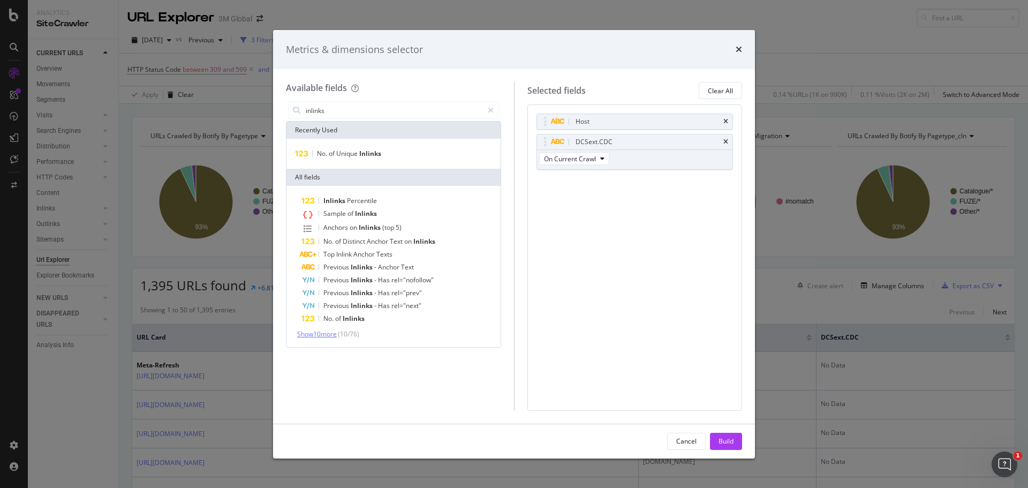
click at [321, 335] on span "Show 10 more" at bounding box center [317, 333] width 40 height 9
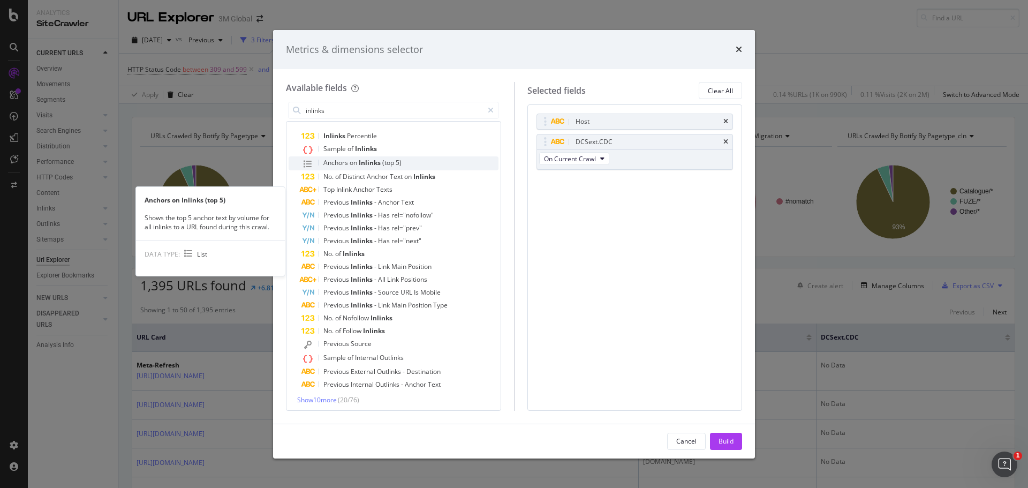
scroll to position [67, 0]
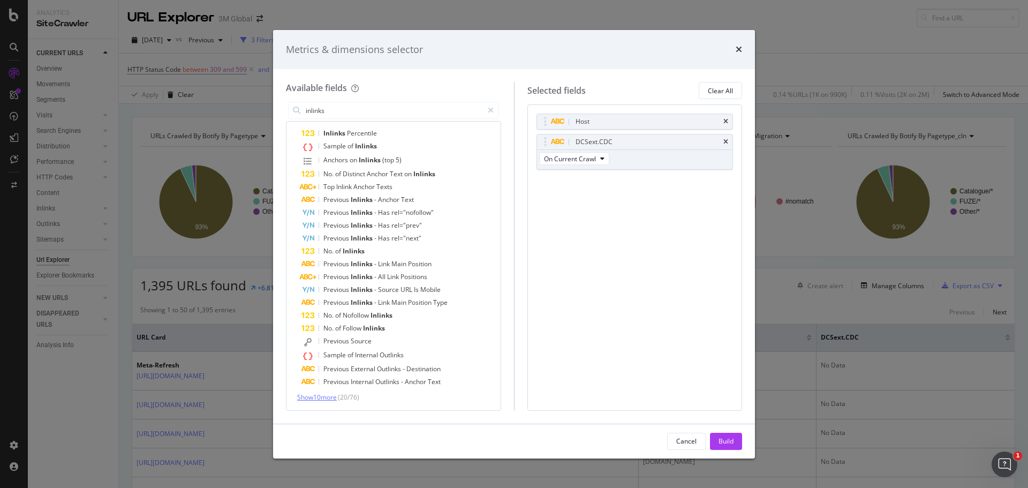
click at [325, 401] on span "Show 10 more" at bounding box center [317, 396] width 40 height 9
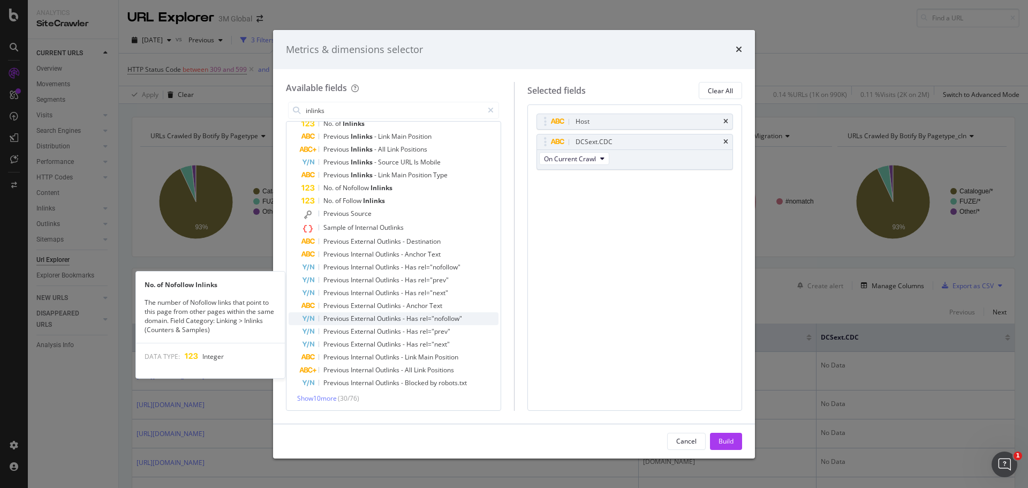
scroll to position [196, 0]
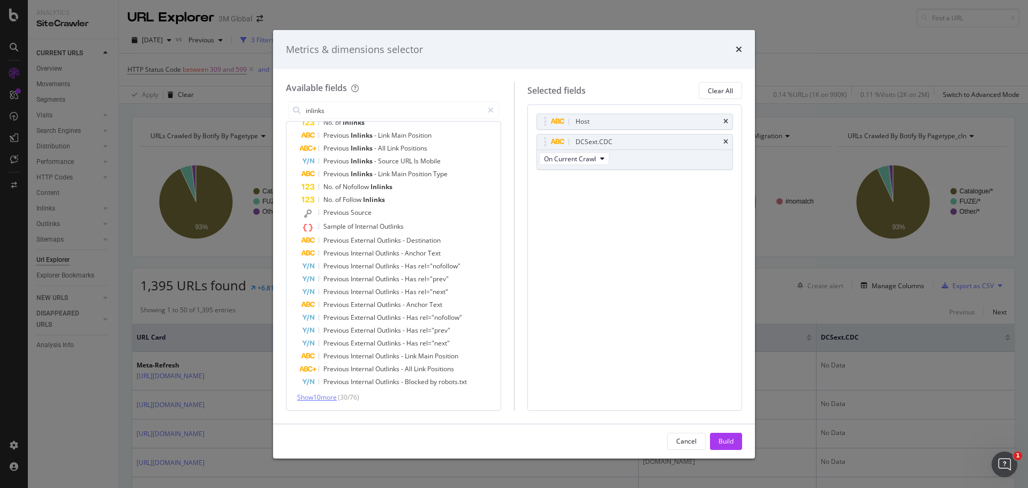
click at [330, 398] on span "Show 10 more" at bounding box center [317, 396] width 40 height 9
click at [353, 113] on input "inlinks" at bounding box center [394, 110] width 178 height 16
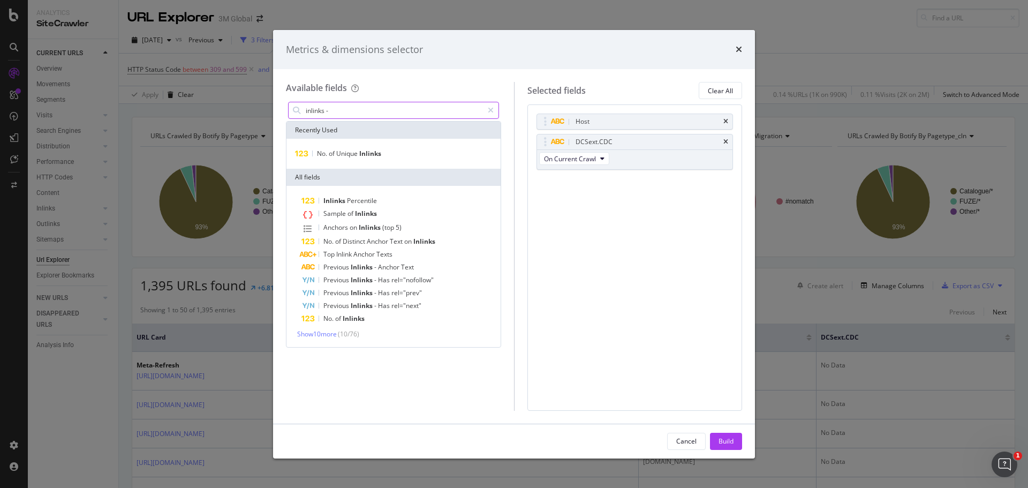
scroll to position [0, 0]
type input "inlinks - anchor"
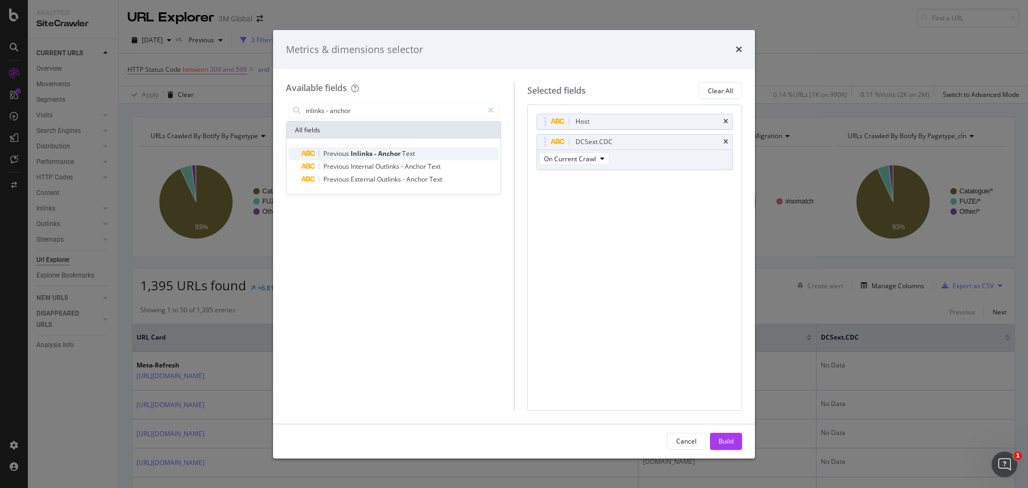
click at [359, 154] on span "Inlinks" at bounding box center [363, 153] width 24 height 9
click at [728, 435] on div "Build" at bounding box center [725, 441] width 15 height 16
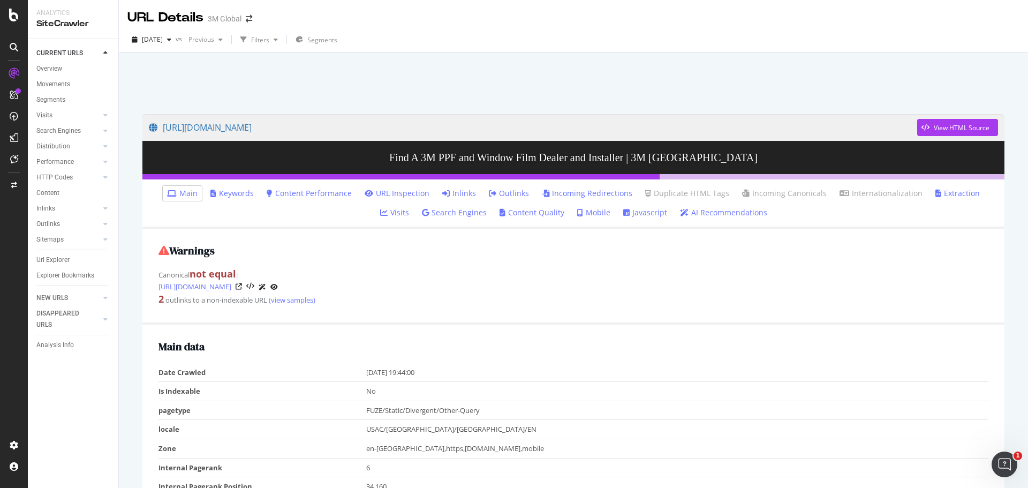
click at [442, 191] on link "Inlinks" at bounding box center [459, 193] width 34 height 11
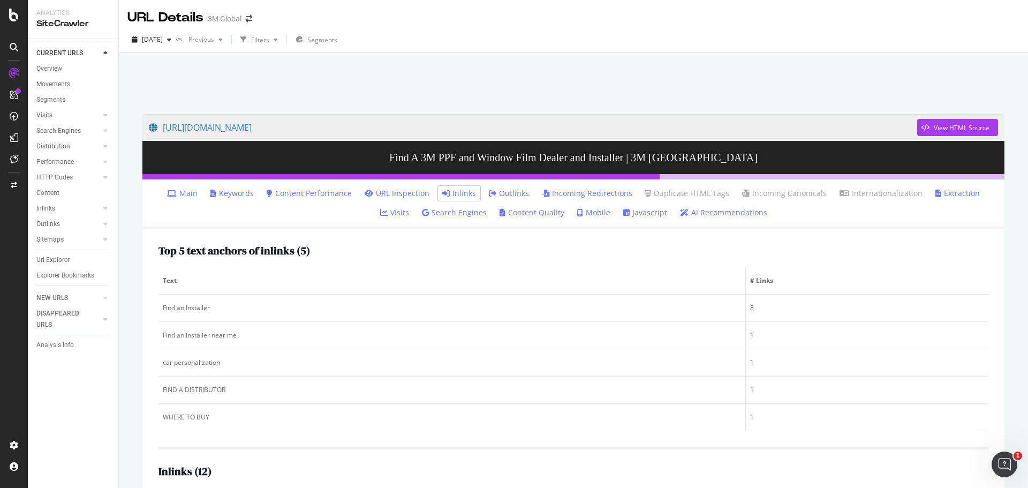
click at [10, 43] on icon at bounding box center [14, 47] width 9 height 9
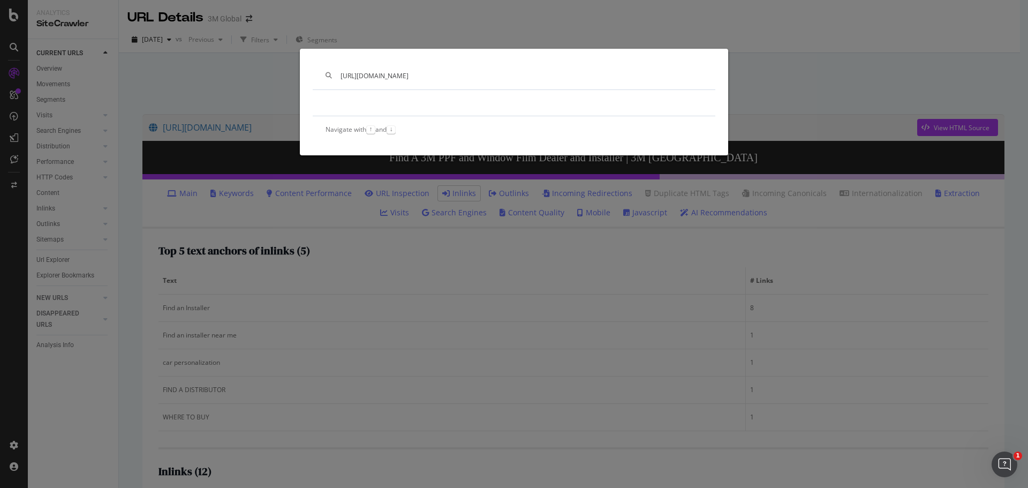
type input "https://www.3m.com/3M/en_US/car-personalization-us/support/find-an-installer/"
click at [215, 80] on div "https://www.3m.com/3M/en_US/car-personalization-us/support/find-an-installer/ N…" at bounding box center [514, 244] width 1028 height 488
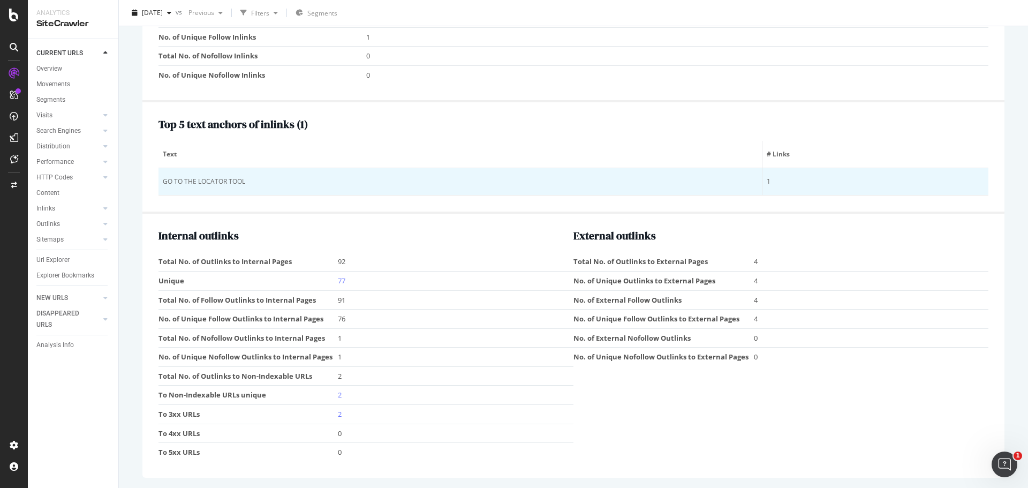
scroll to position [1217, 0]
click at [240, 180] on div "GO TO THE LOCATOR TOOL" at bounding box center [460, 181] width 595 height 10
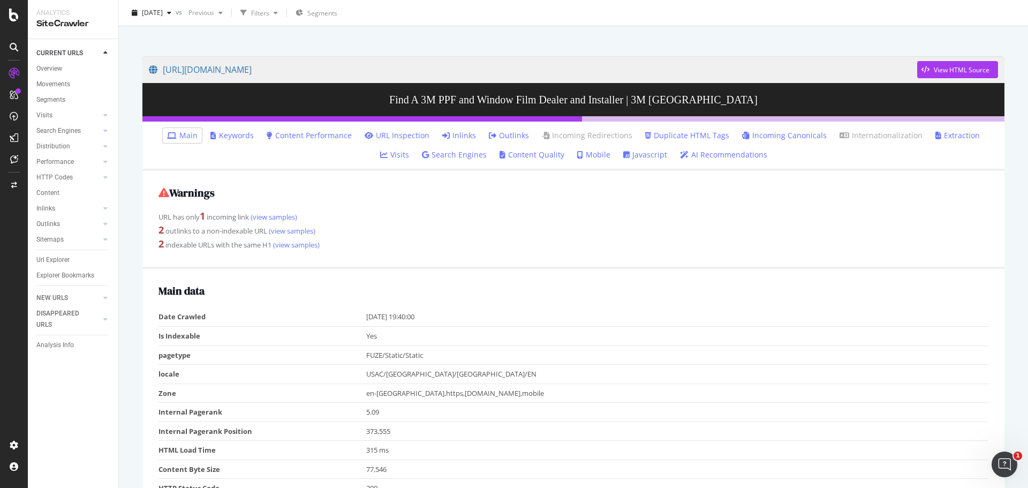
scroll to position [0, 0]
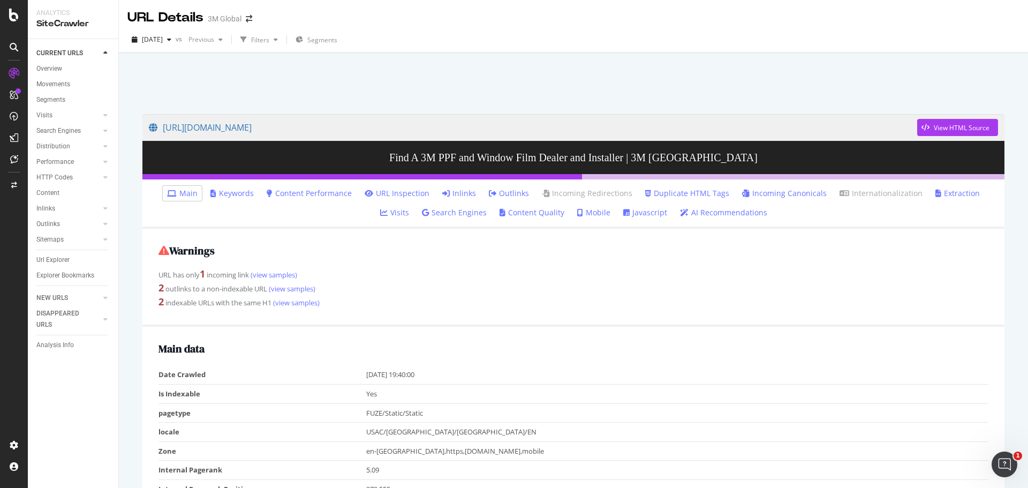
click at [446, 189] on link "Inlinks" at bounding box center [459, 193] width 34 height 11
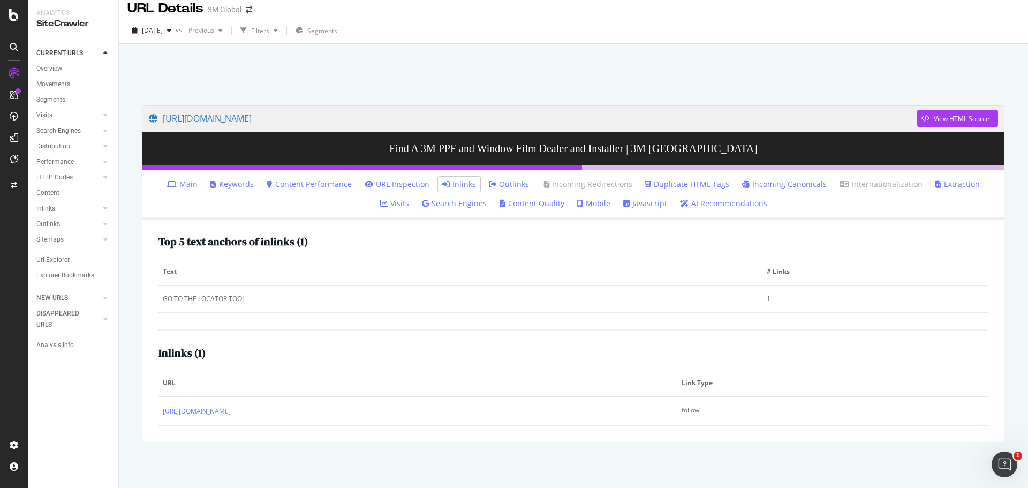
scroll to position [11, 0]
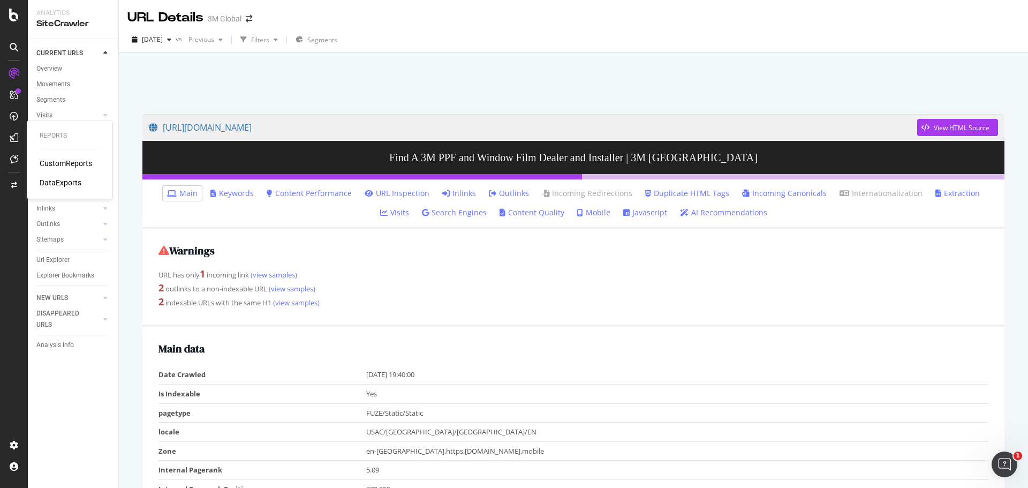
click at [75, 182] on div "DataExports" at bounding box center [61, 182] width 42 height 11
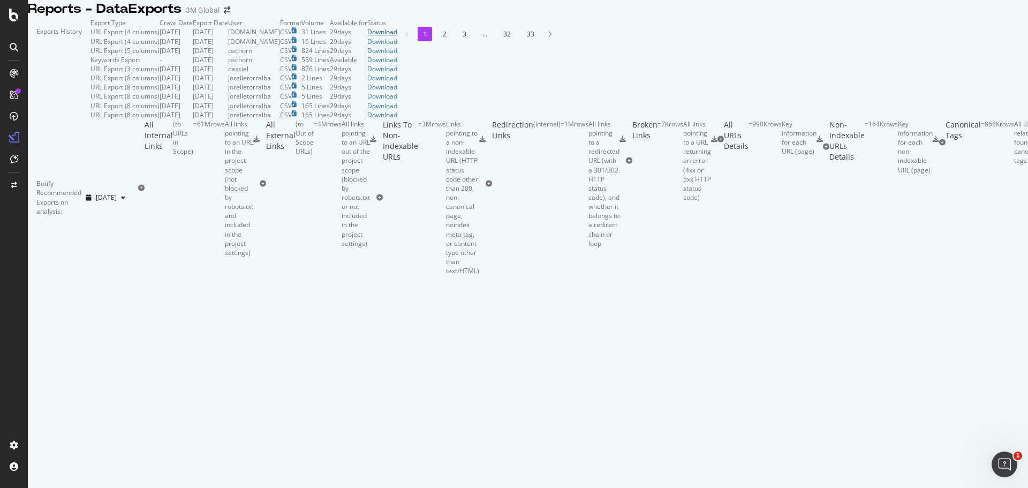
click at [397, 36] on div "Download" at bounding box center [382, 31] width 30 height 9
